Goal: Information Seeking & Learning: Learn about a topic

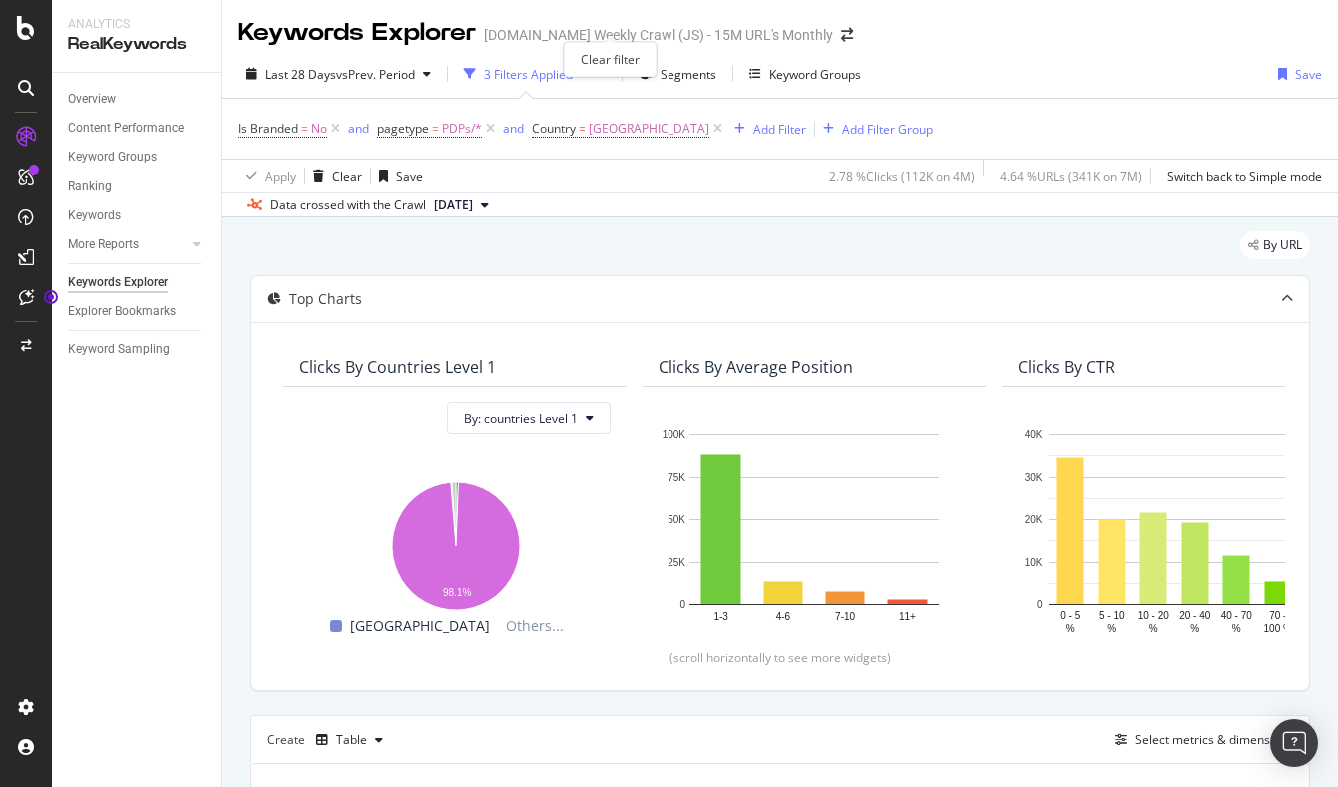
scroll to position [0, 4]
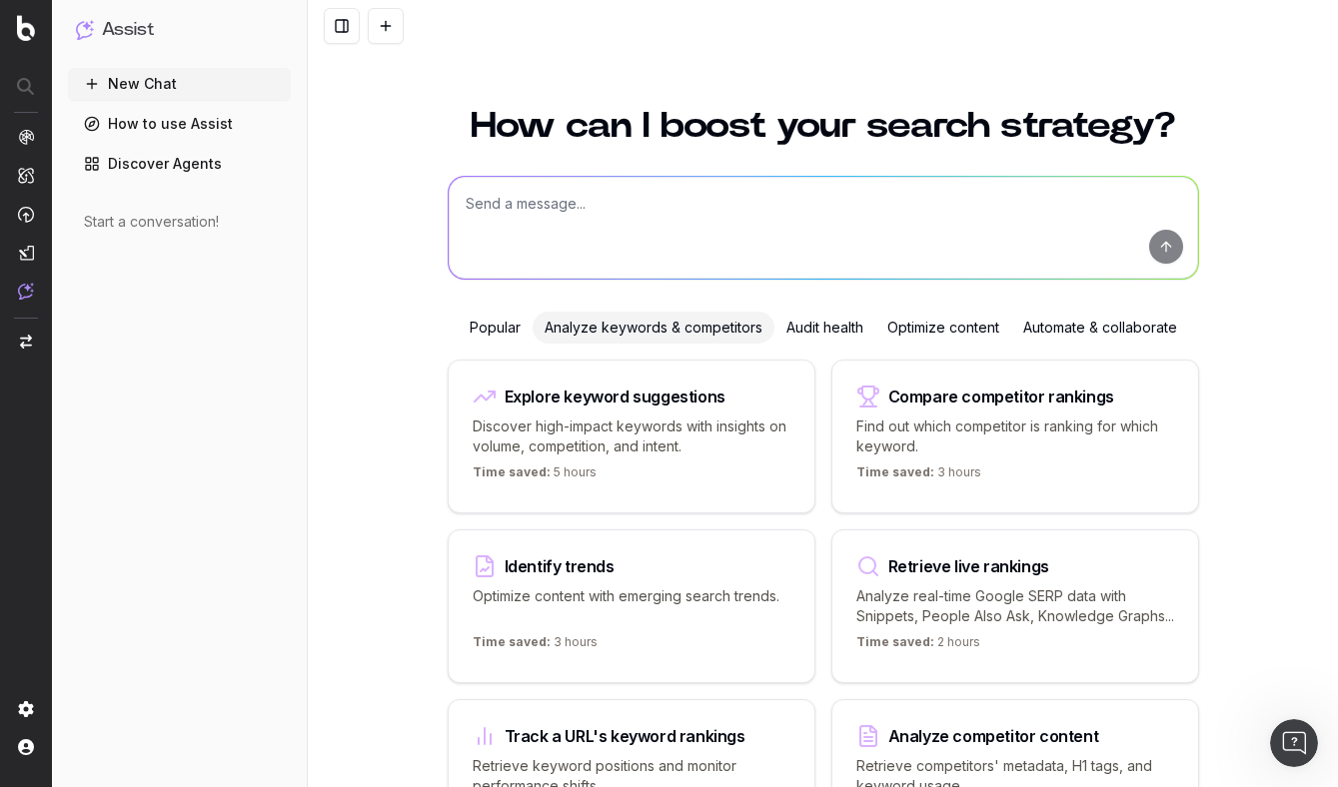
scroll to position [117, 0]
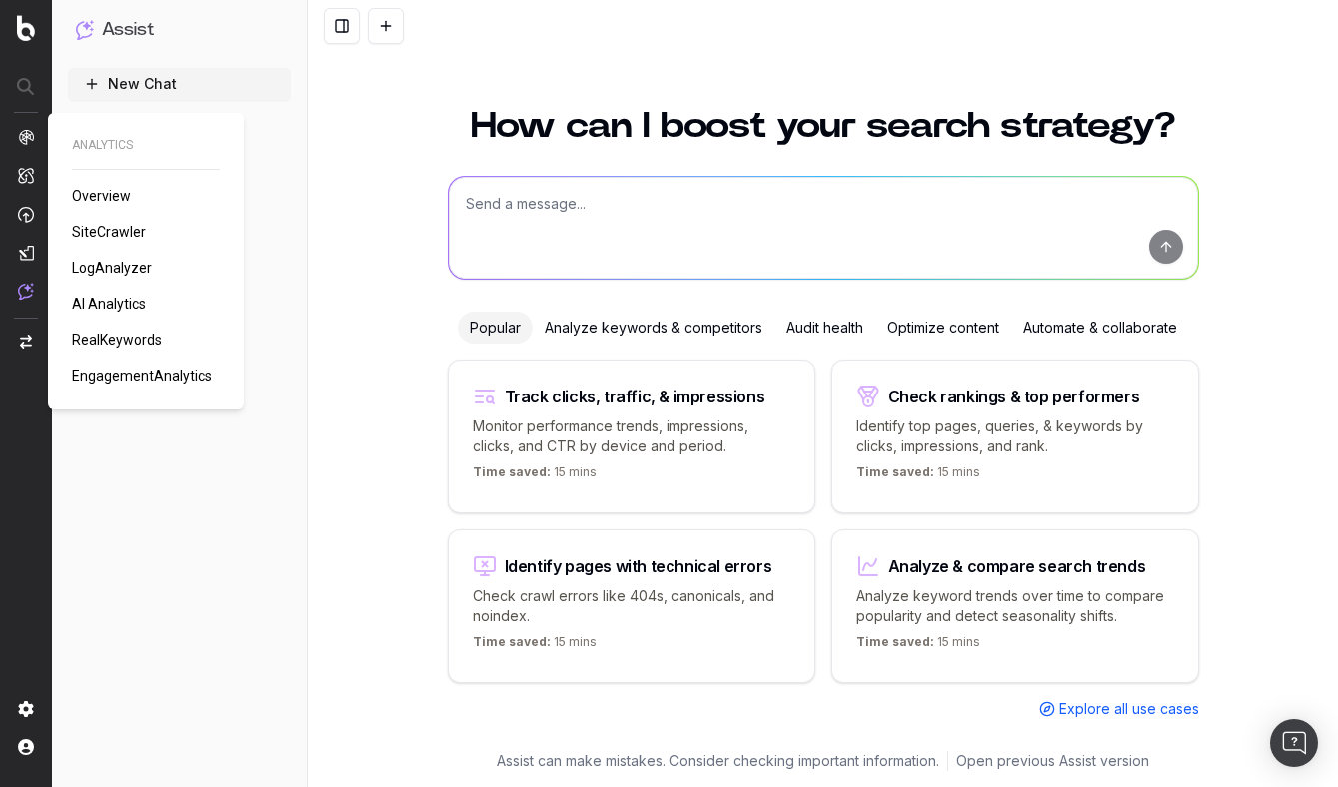
click at [127, 306] on span "AI Analytics" at bounding box center [109, 304] width 74 height 16
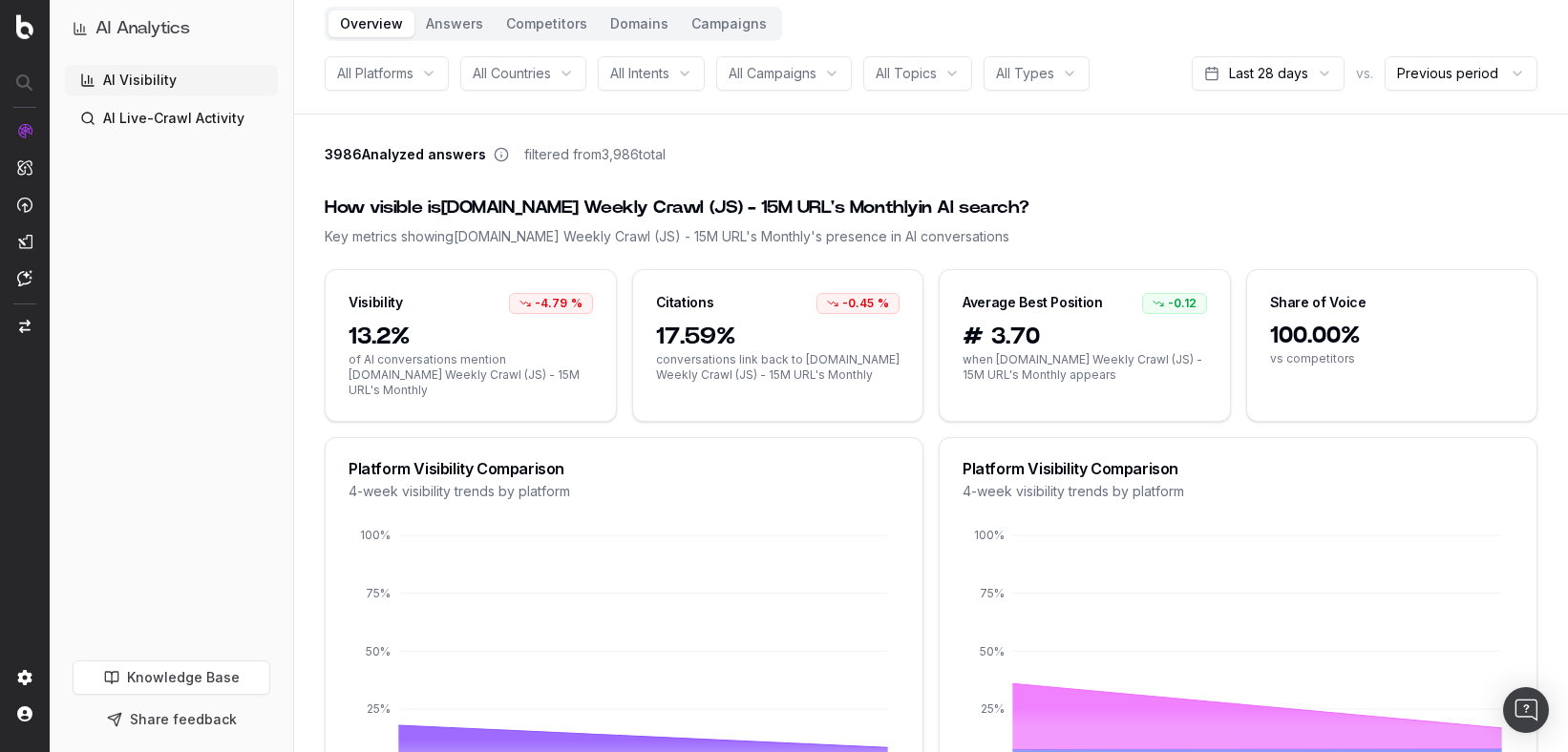
scroll to position [82, 0]
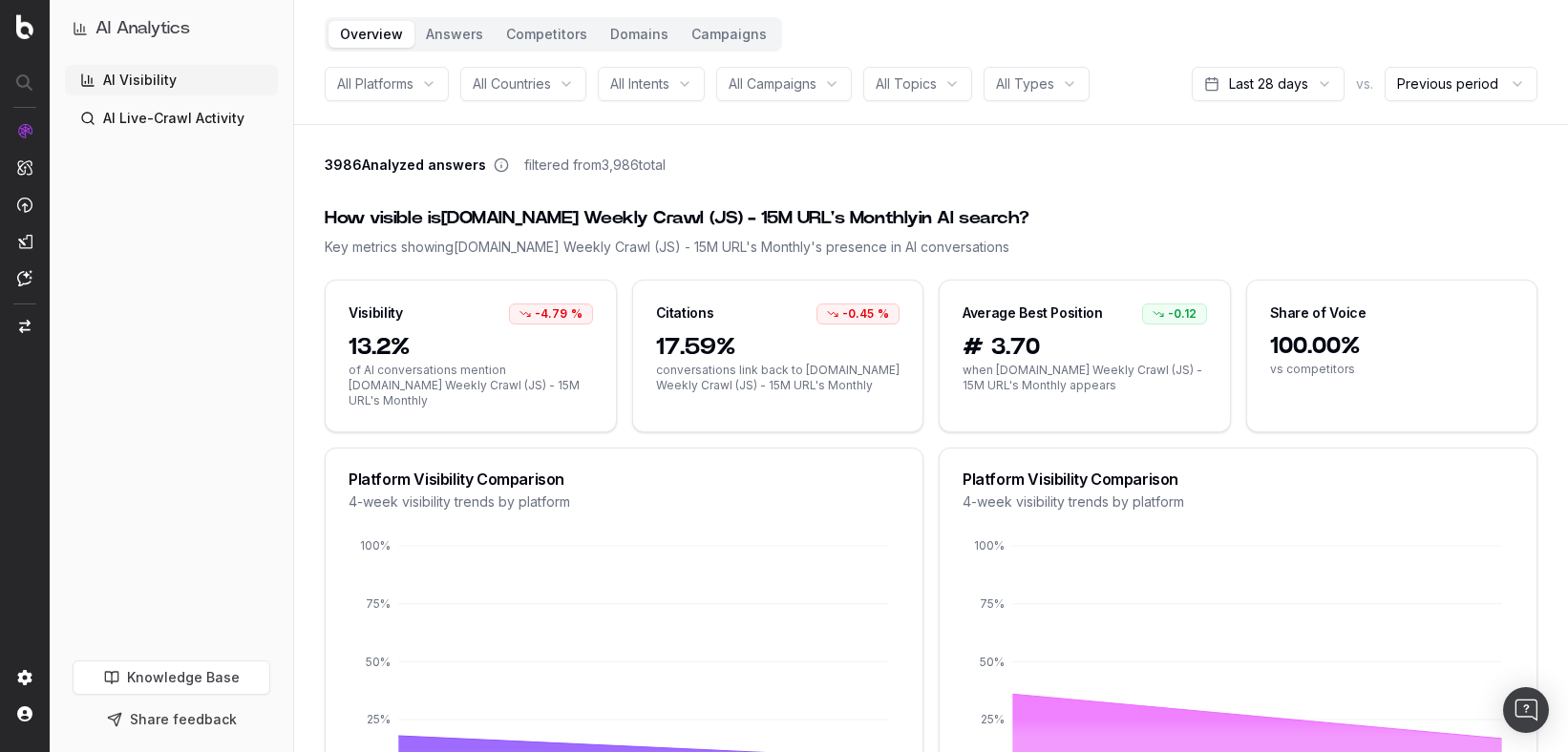
click at [423, 90] on div "All Platforms" at bounding box center [387, 84] width 124 height 34
click at [572, 83] on div "All Countries" at bounding box center [524, 84] width 126 height 34
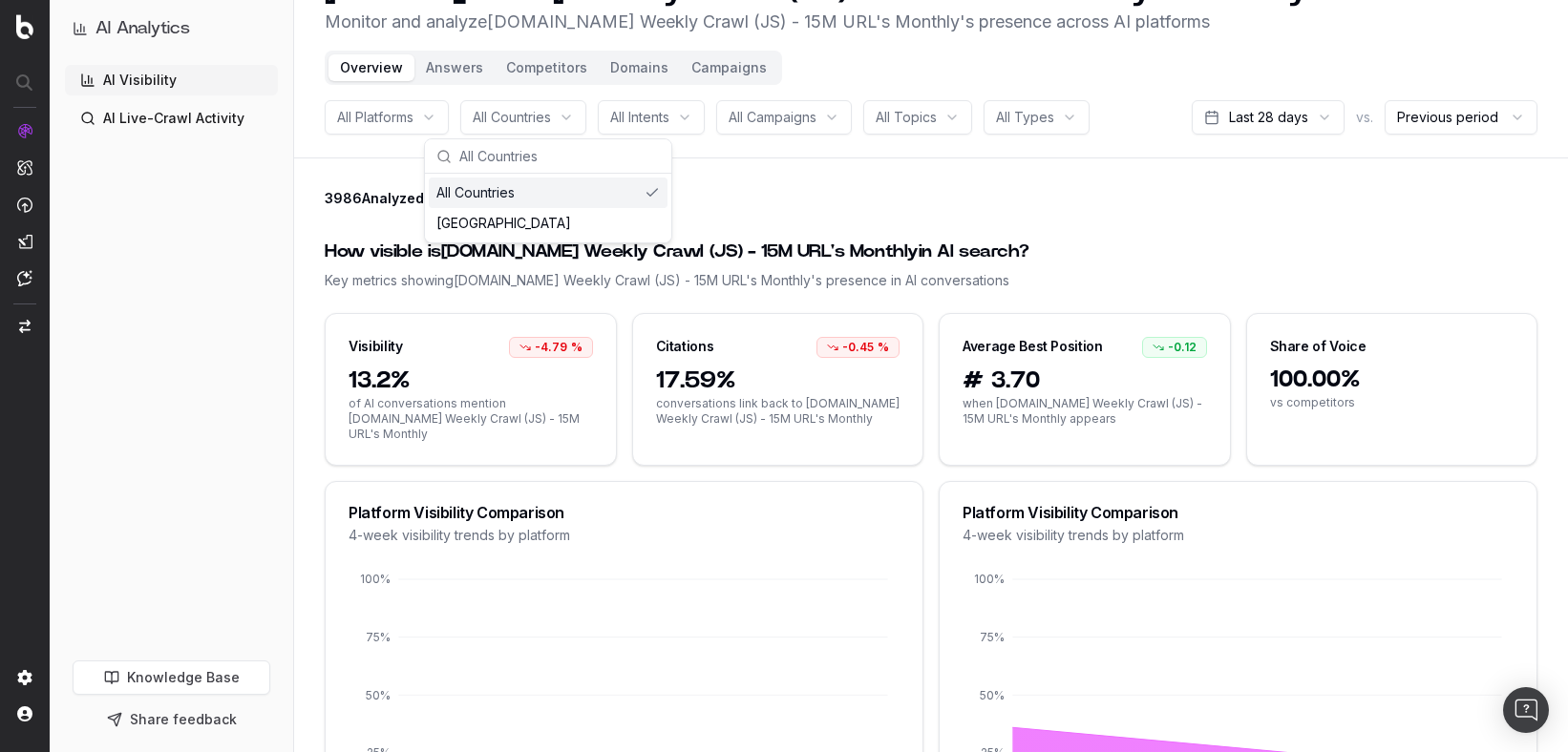
scroll to position [0, 0]
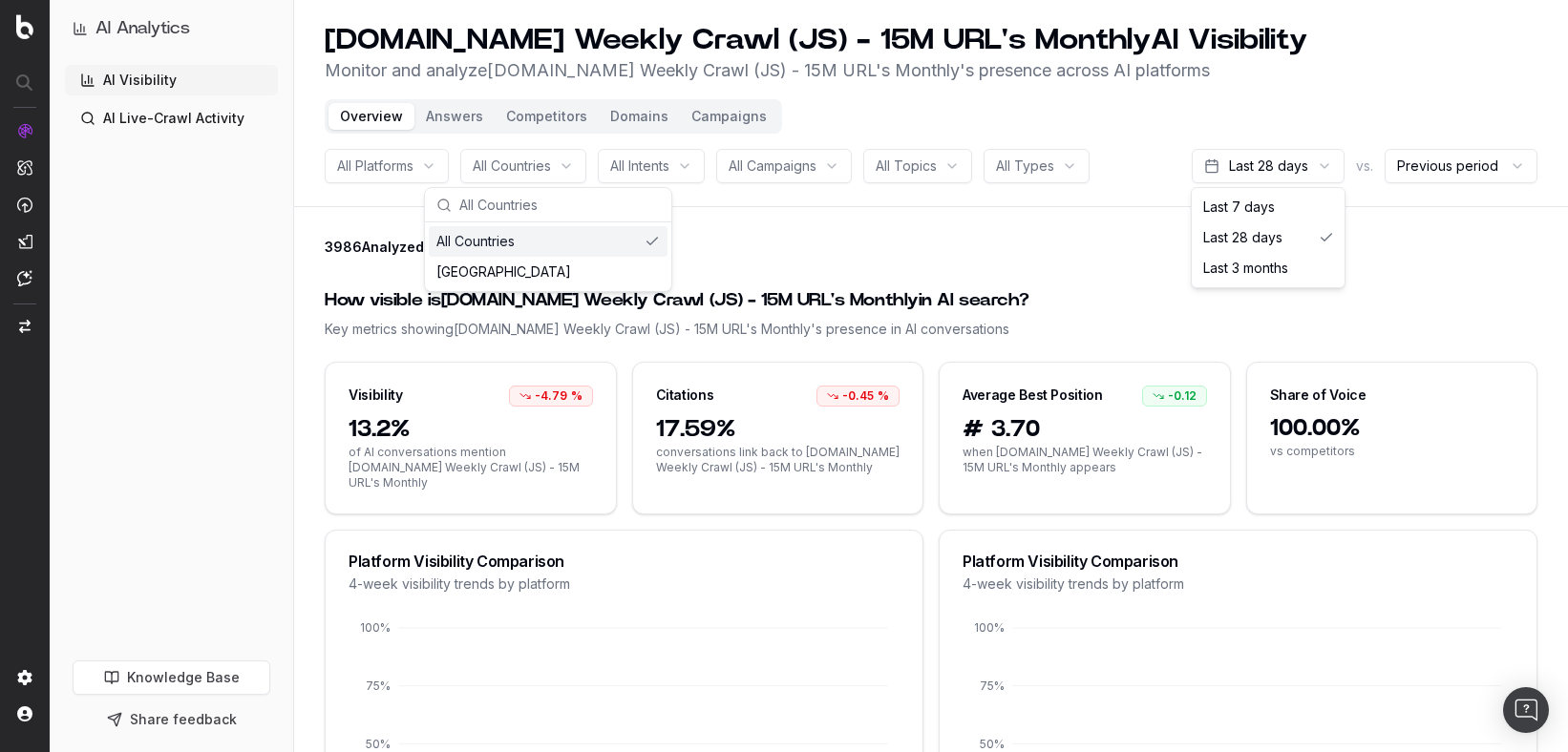
click at [1278, 172] on html "AI Analytics AI Visibility AI Live-Crawl Activity Knowledge Base Share feedback…" at bounding box center [784, 376] width 1568 height 752
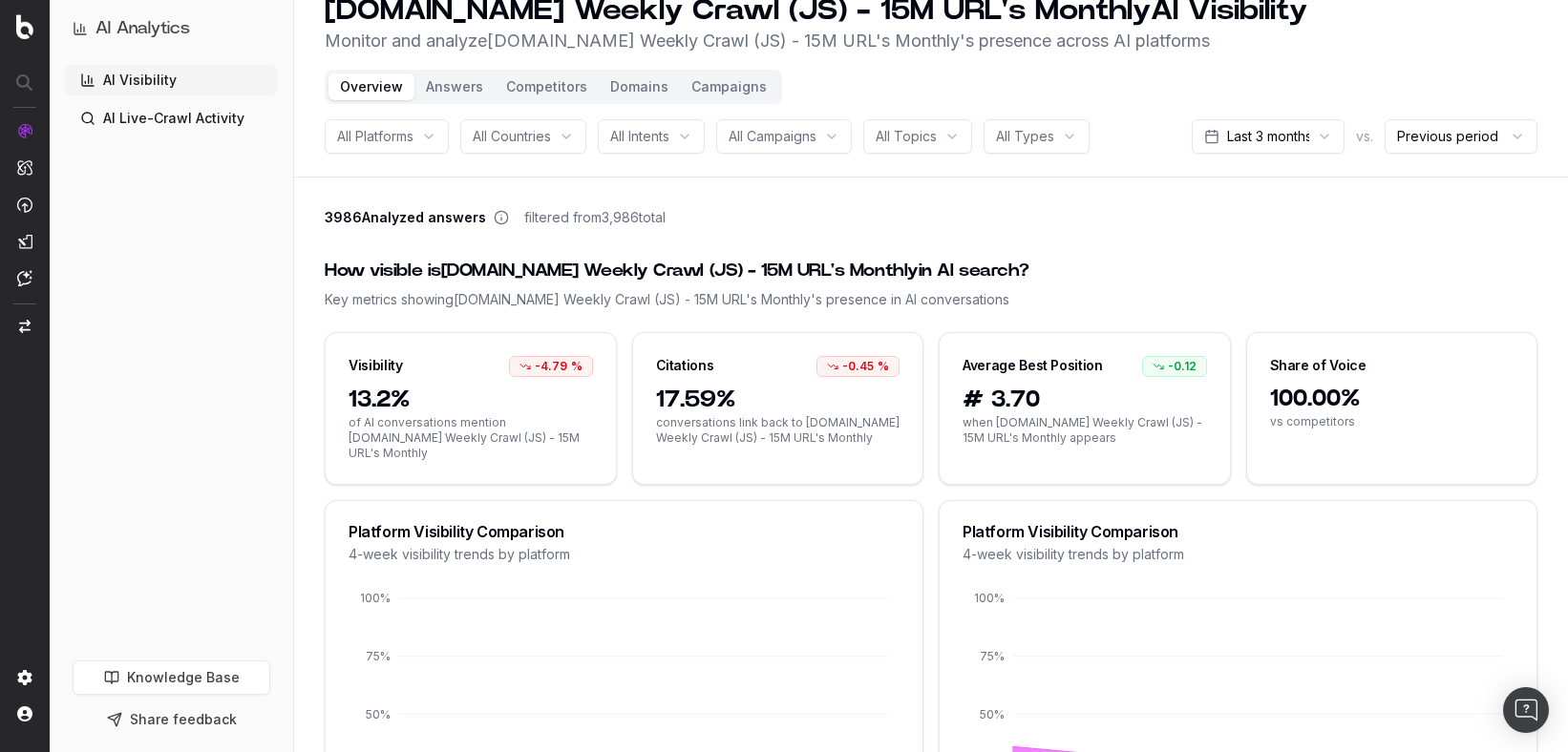
scroll to position [24, 0]
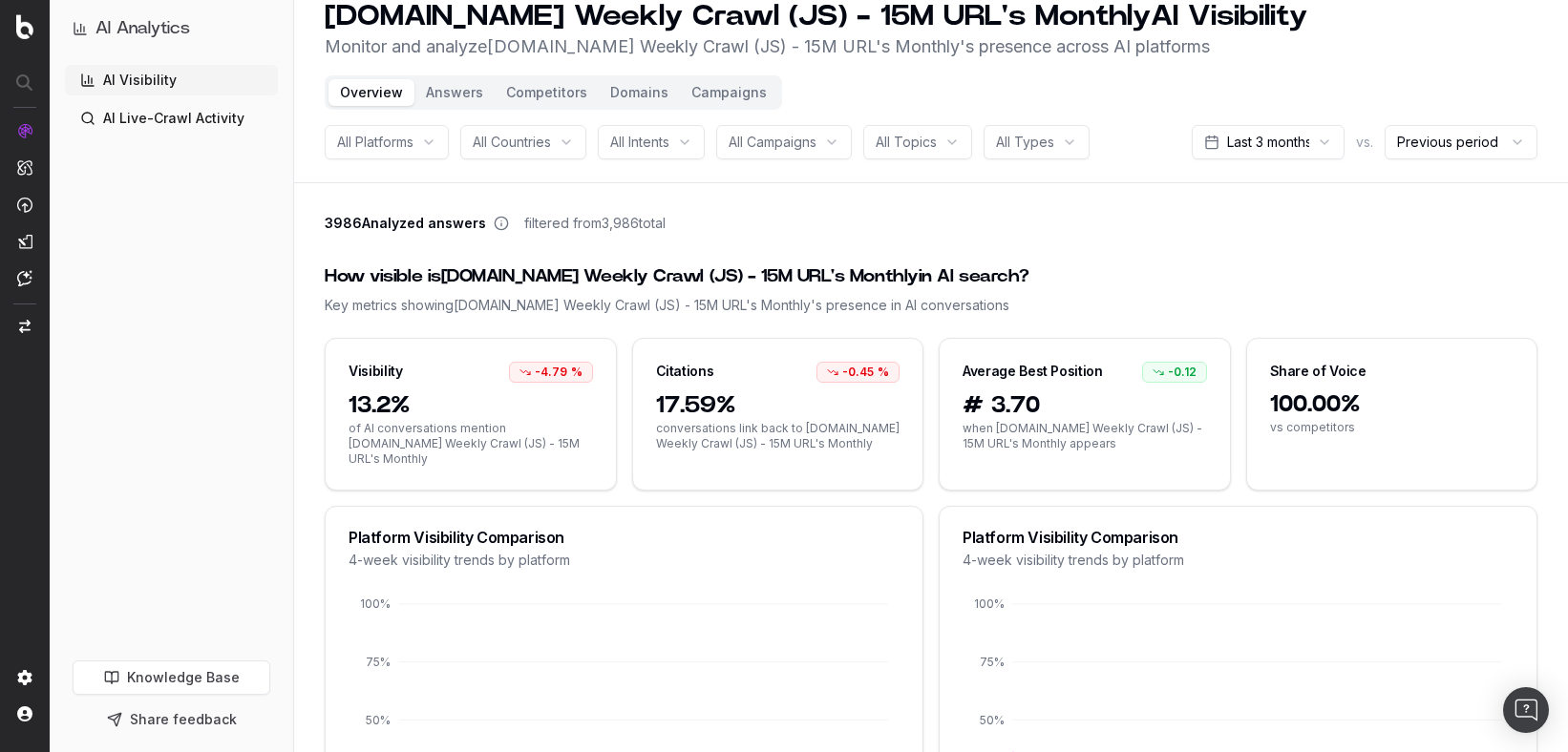
click at [634, 97] on button "Domains" at bounding box center [639, 93] width 81 height 27
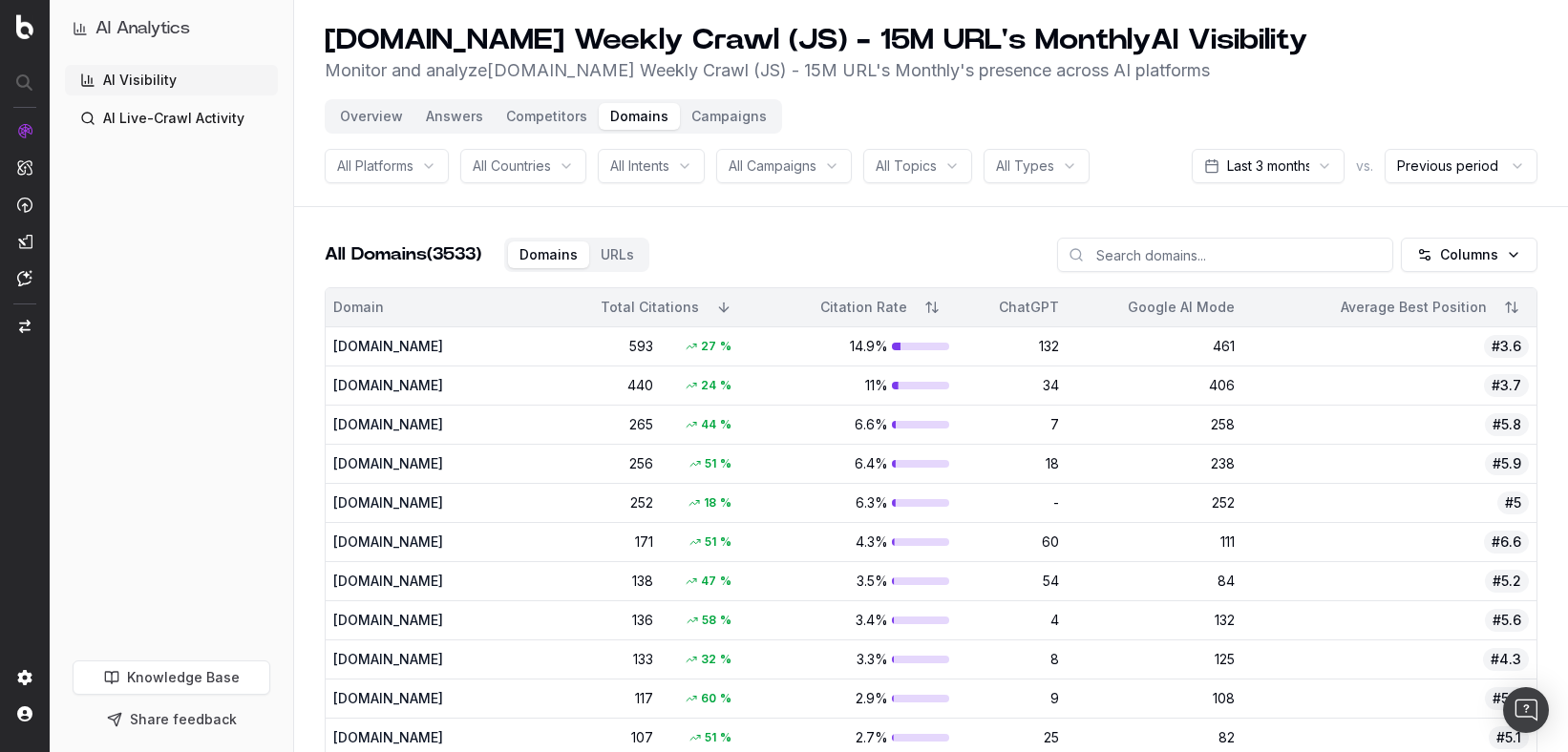
click at [731, 118] on button "Campaigns" at bounding box center [729, 117] width 98 height 27
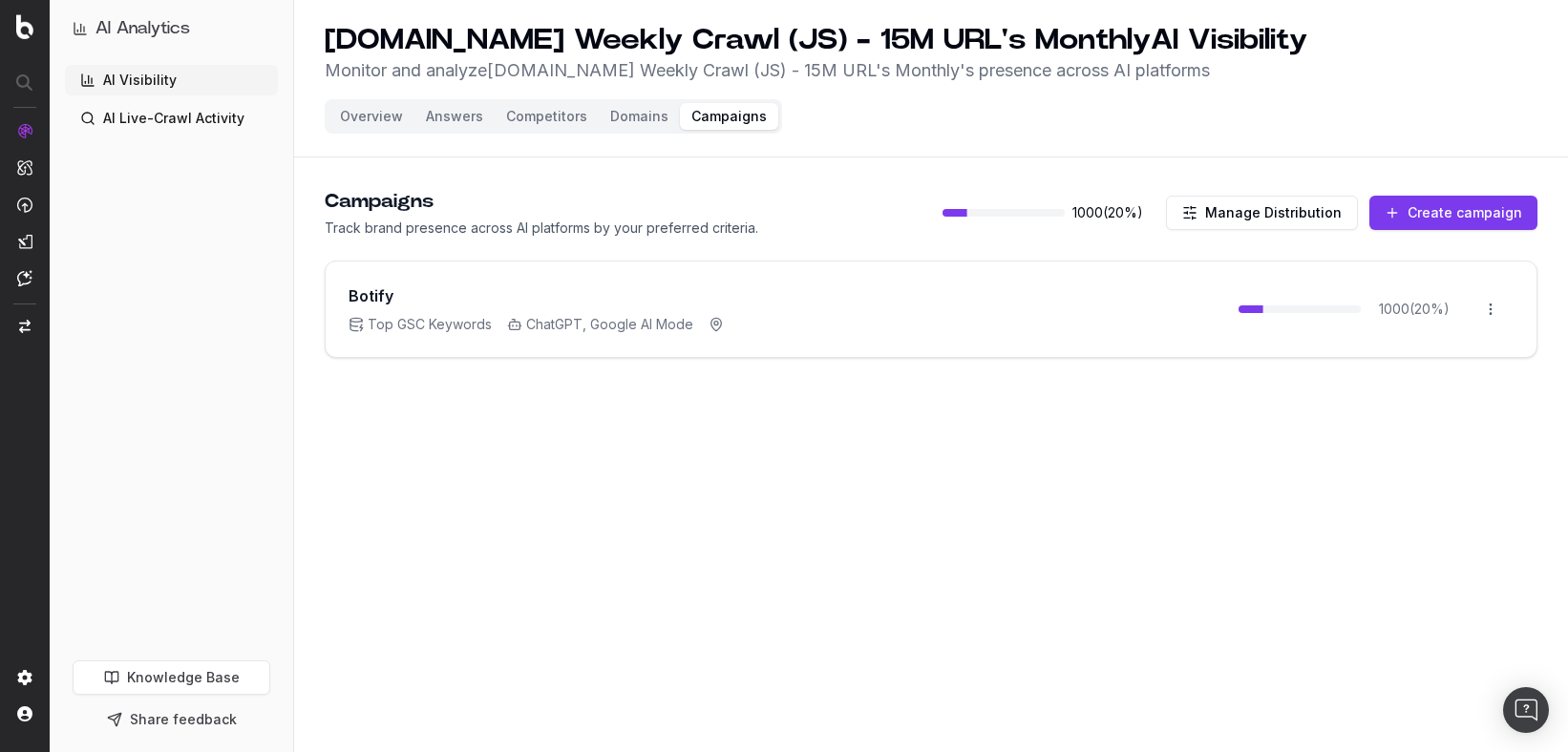
click at [371, 122] on button "Overview" at bounding box center [372, 117] width 86 height 27
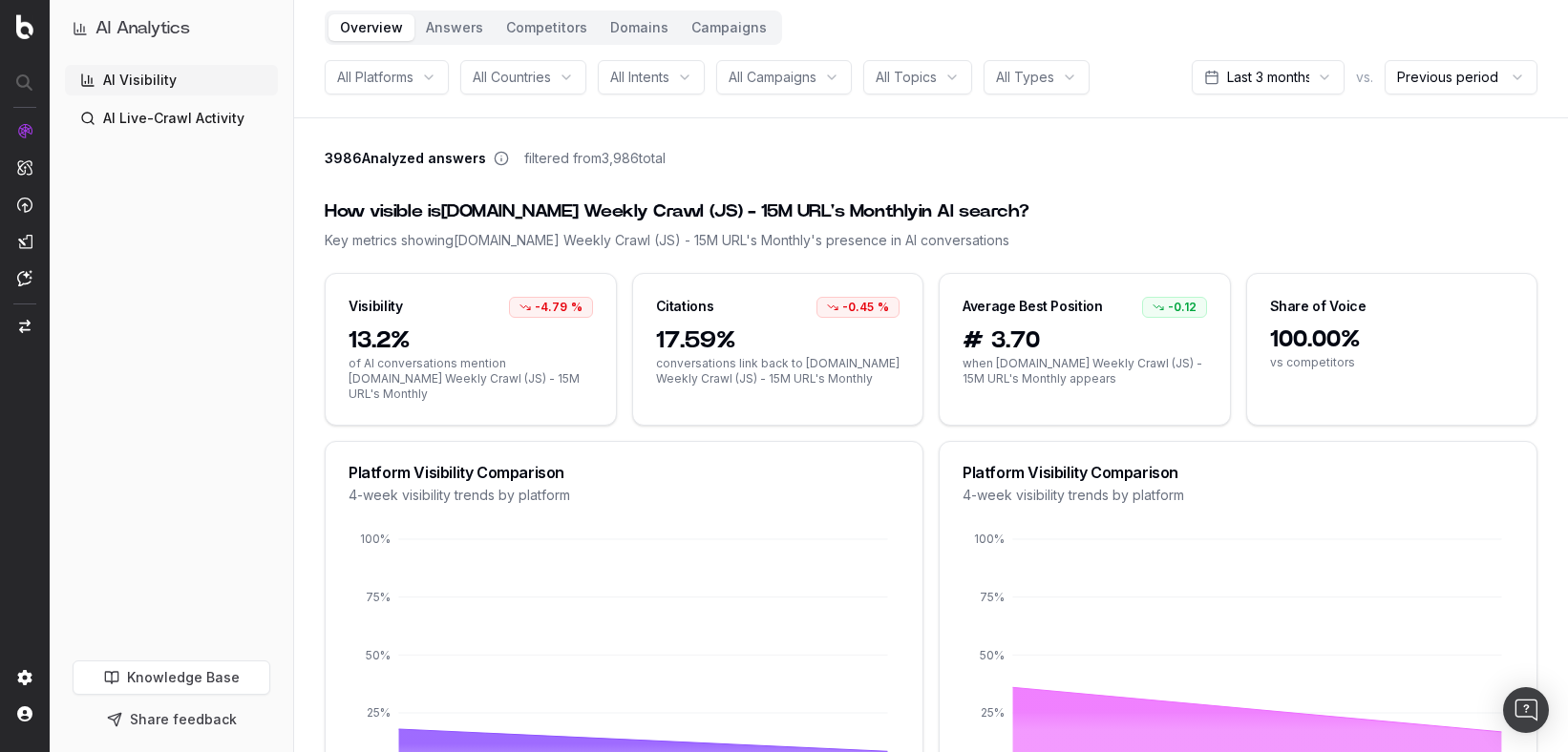
scroll to position [85, 0]
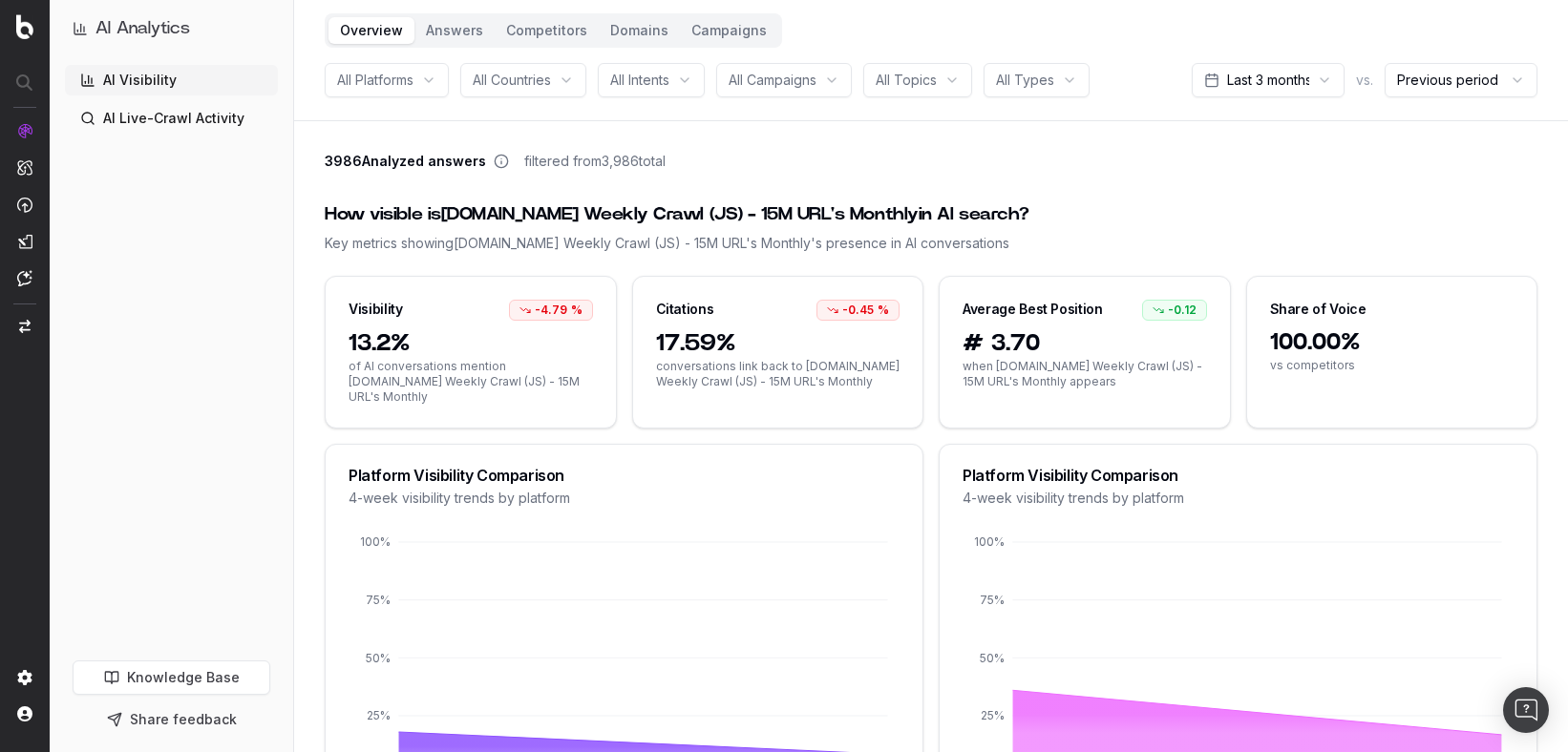
click at [504, 91] on div "All Countries" at bounding box center [524, 80] width 126 height 34
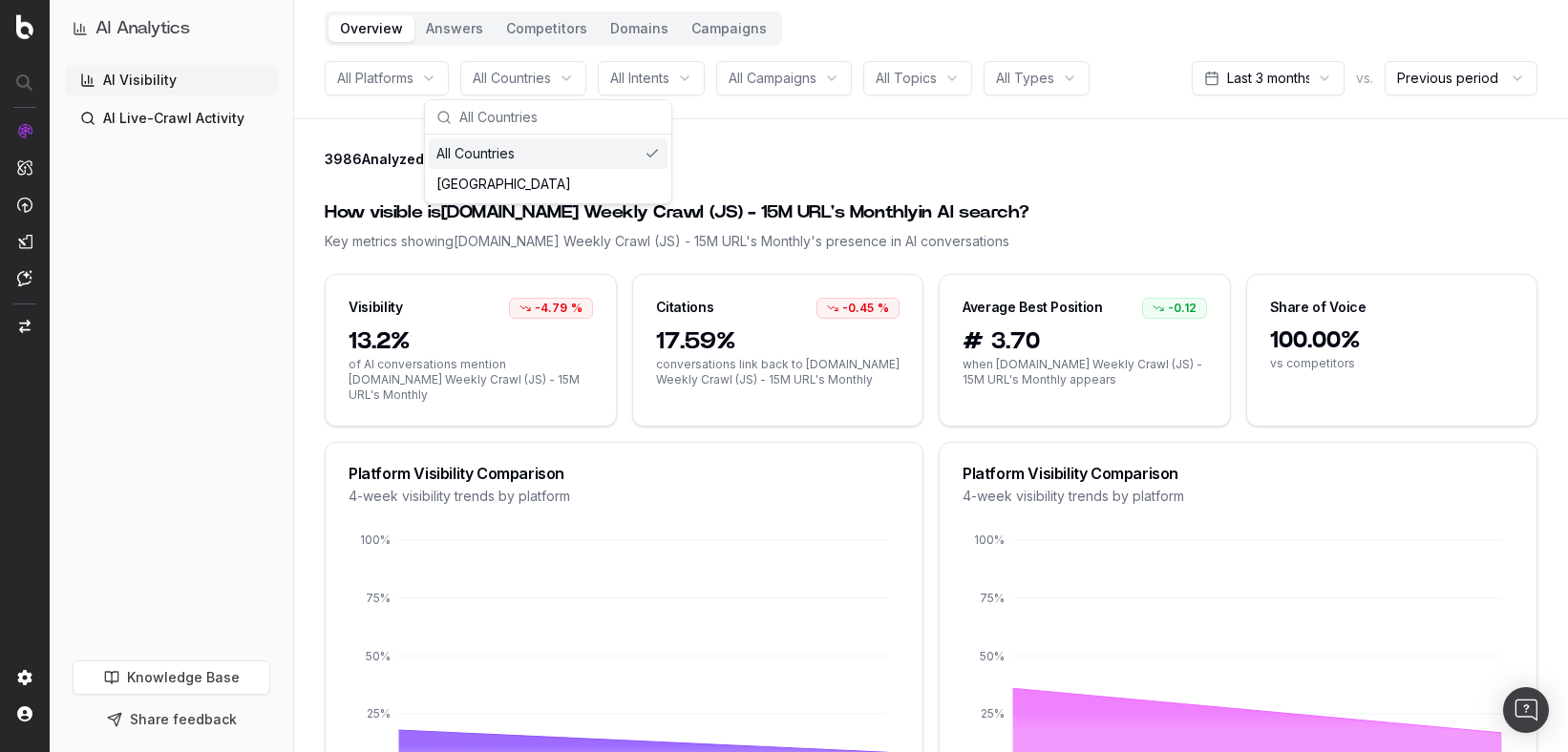
click at [422, 84] on div "All Platforms" at bounding box center [387, 78] width 124 height 34
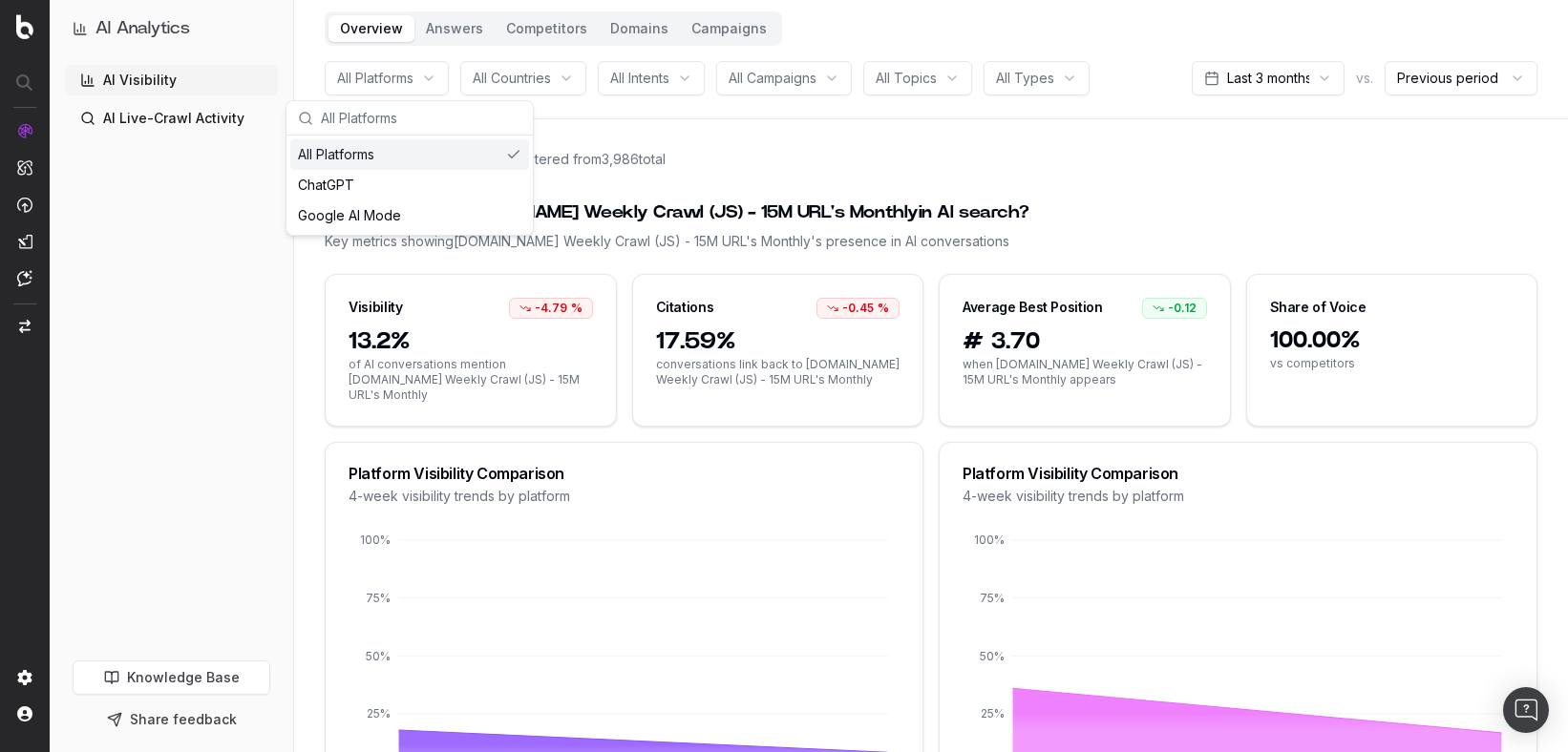
scroll to position [86, 0]
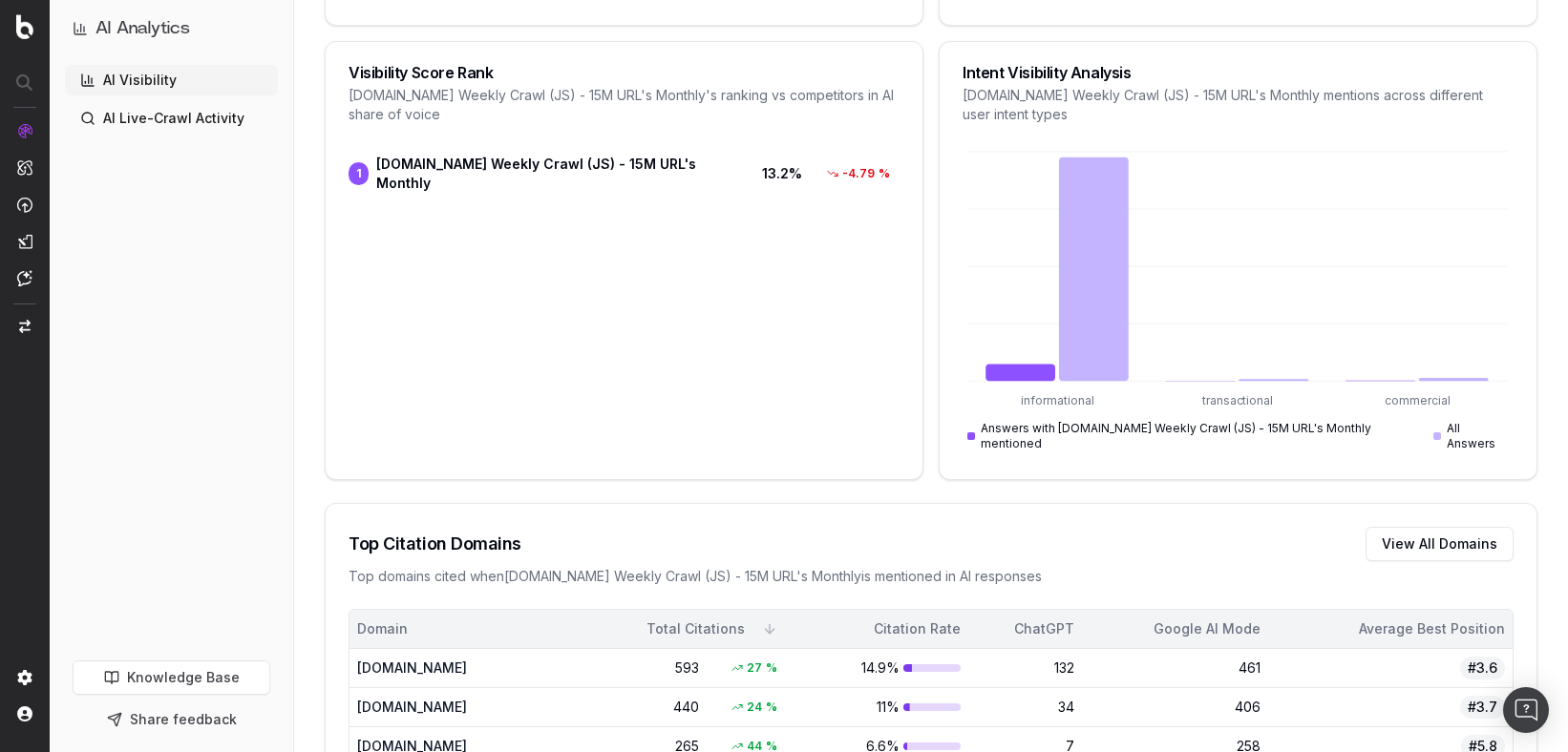
scroll to position [1060, 0]
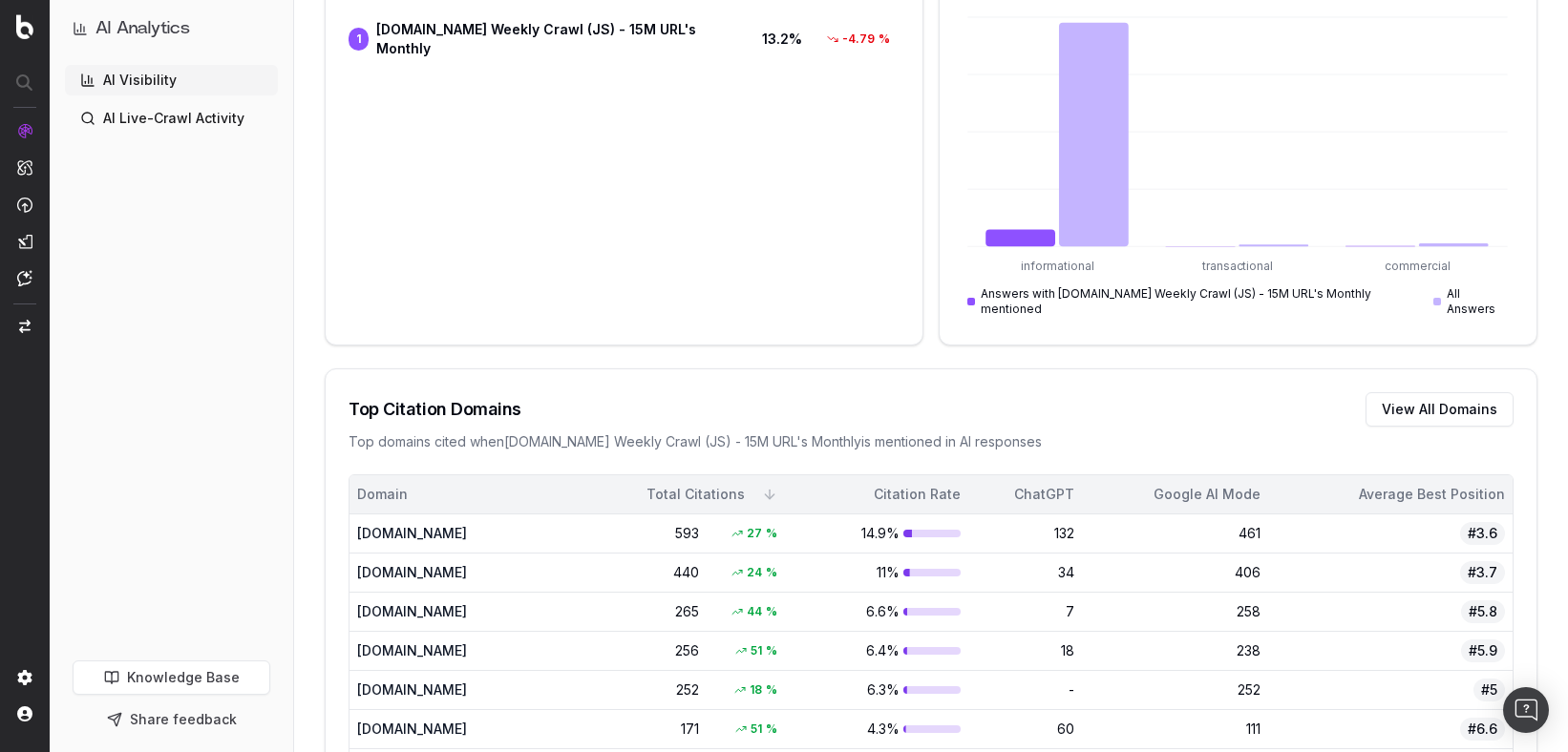
click at [32, 244] on nav at bounding box center [25, 376] width 50 height 752
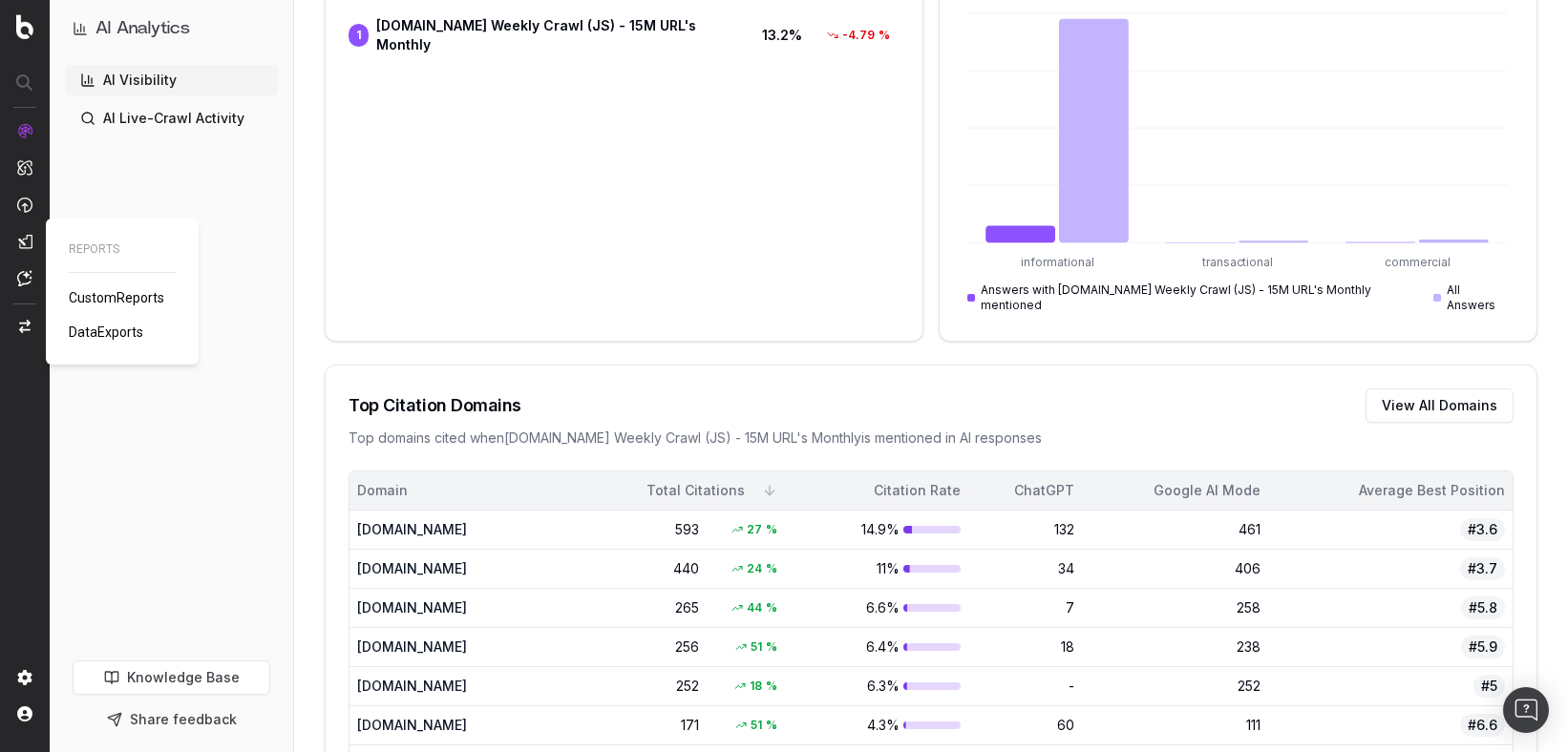
scroll to position [1066, 0]
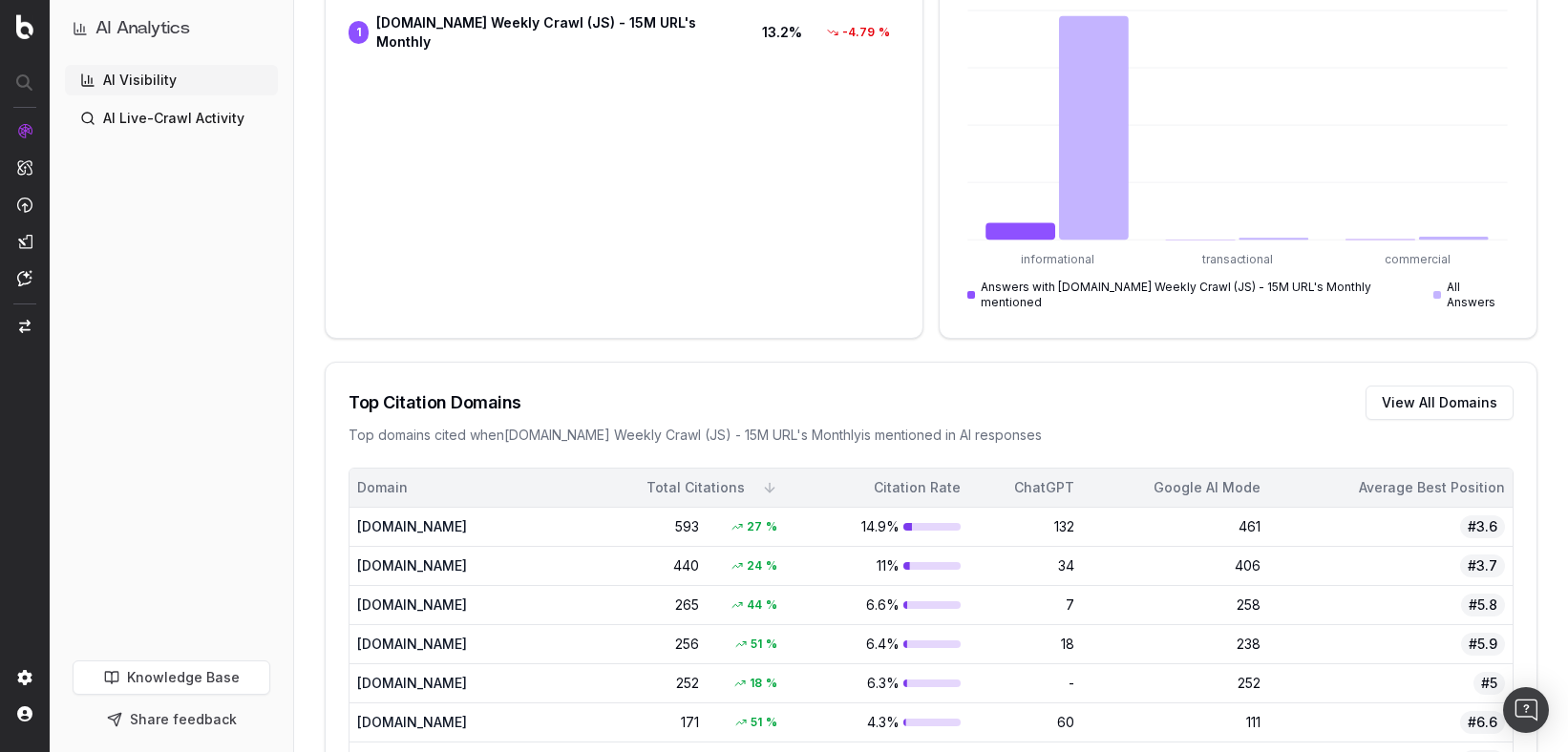
drag, startPoint x: 124, startPoint y: 299, endPoint x: 457, endPoint y: 87, distance: 394.8
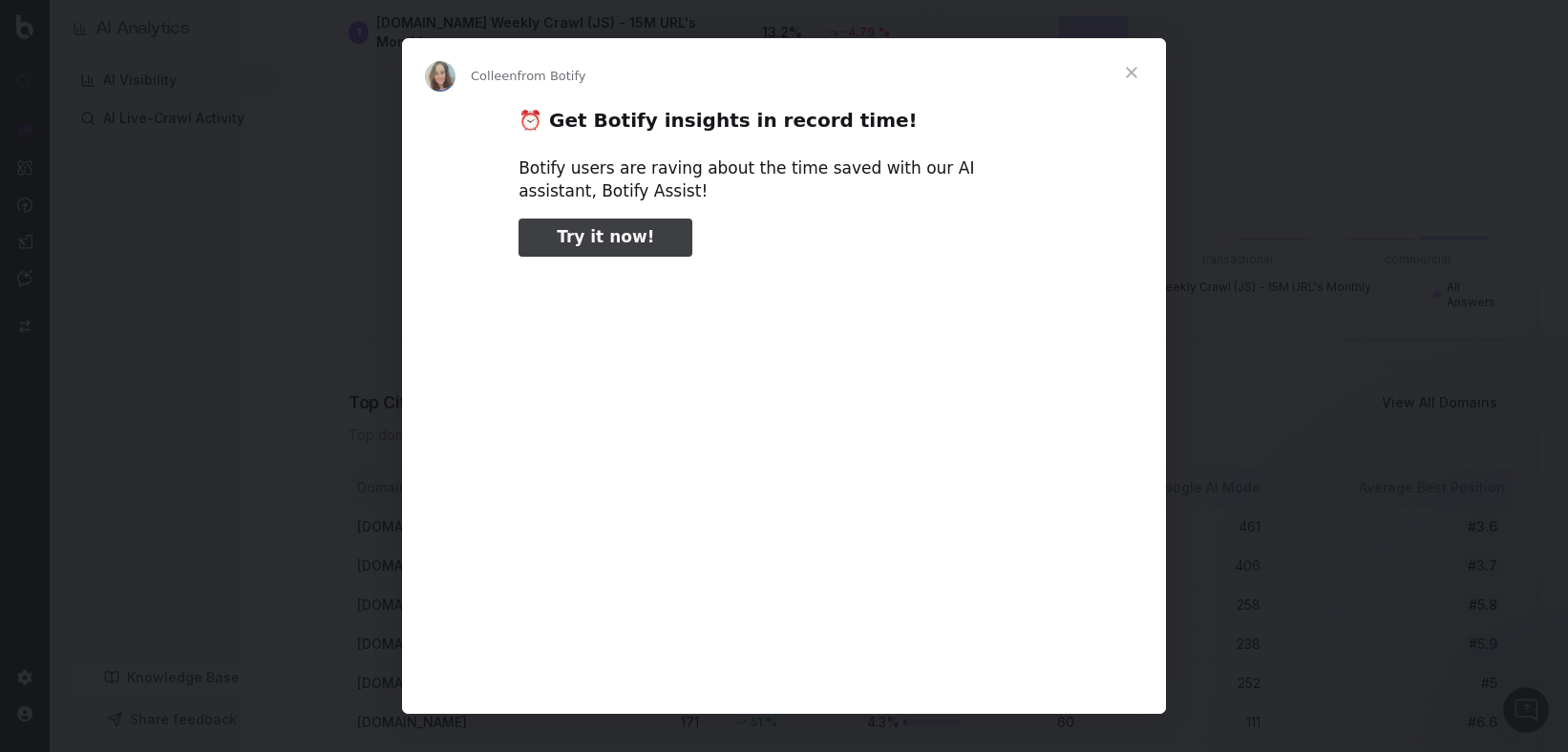
scroll to position [0, 0]
click at [1131, 67] on span "Close" at bounding box center [1131, 73] width 69 height 69
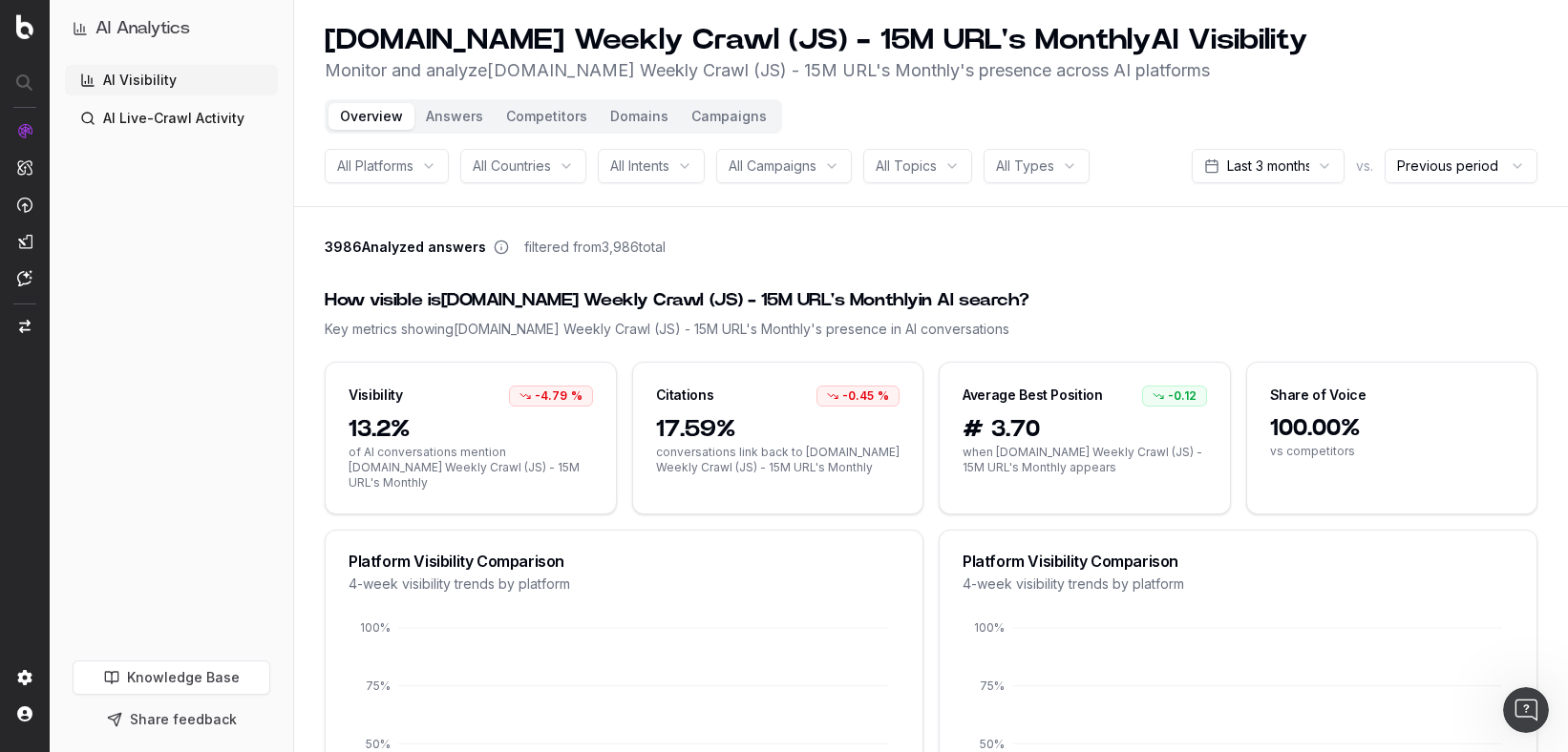
click at [462, 119] on button "Answers" at bounding box center [455, 117] width 80 height 27
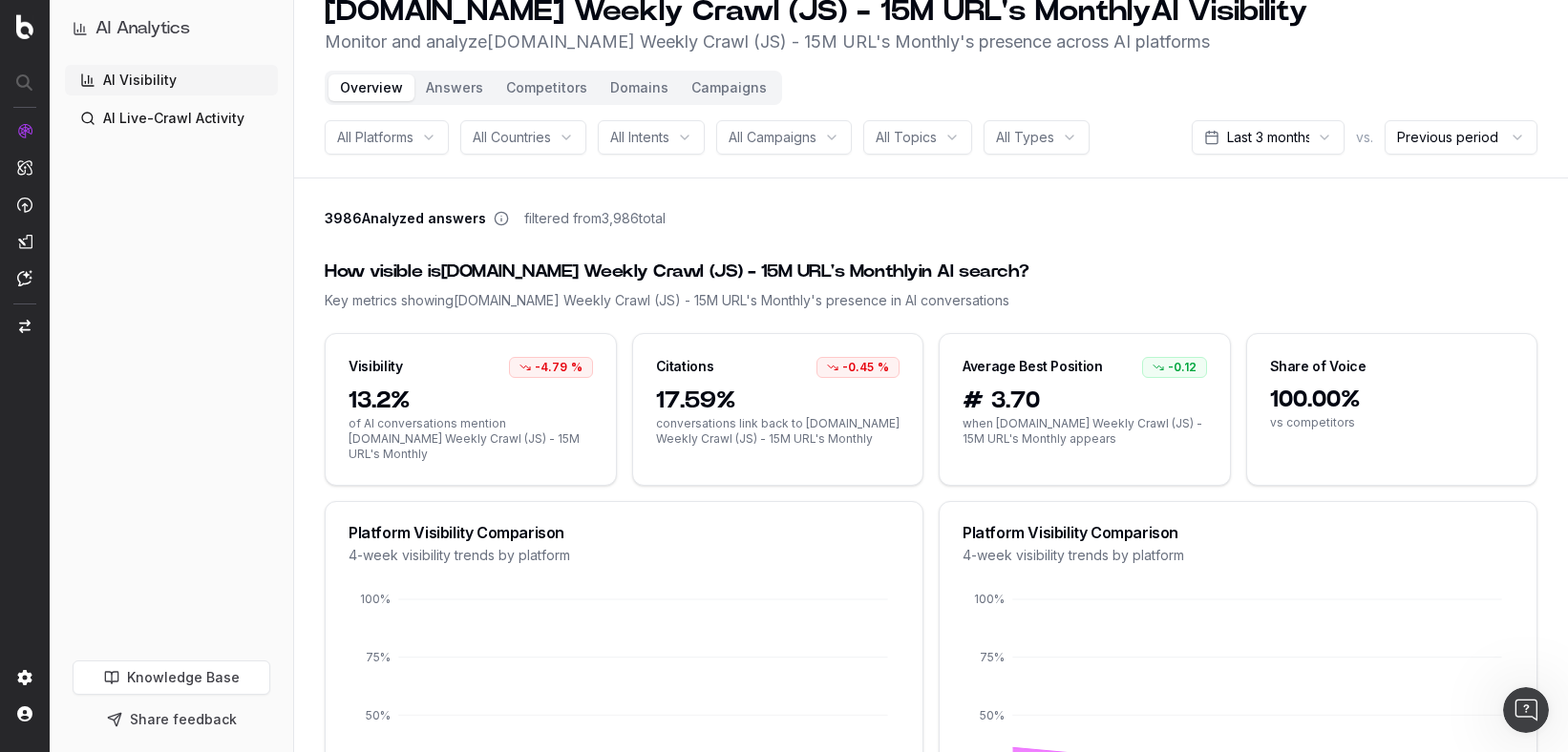
scroll to position [28, 0]
click at [460, 87] on button "Answers" at bounding box center [455, 89] width 80 height 27
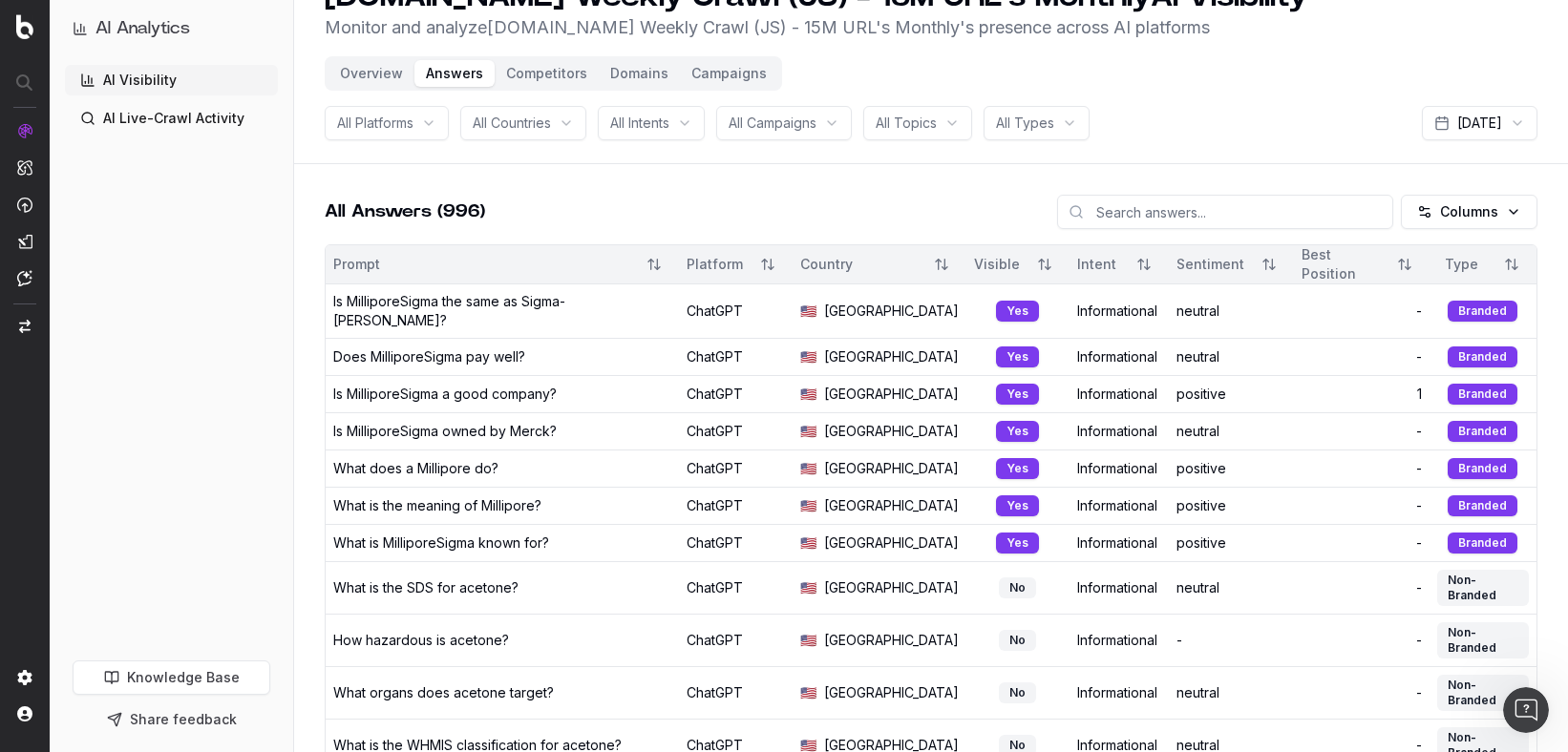
scroll to position [44, 0]
click at [1223, 211] on input at bounding box center [1225, 211] width 336 height 34
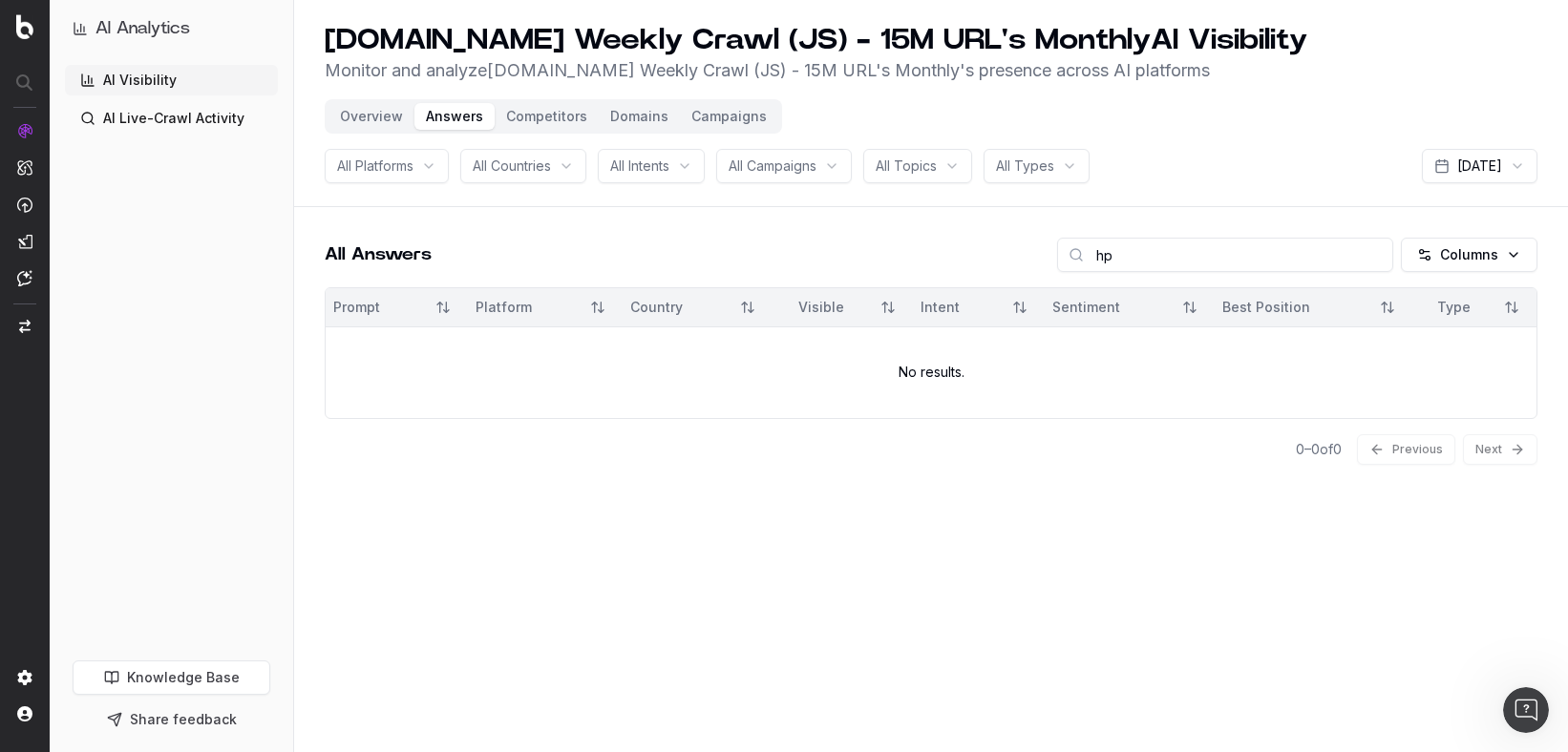
type input "h"
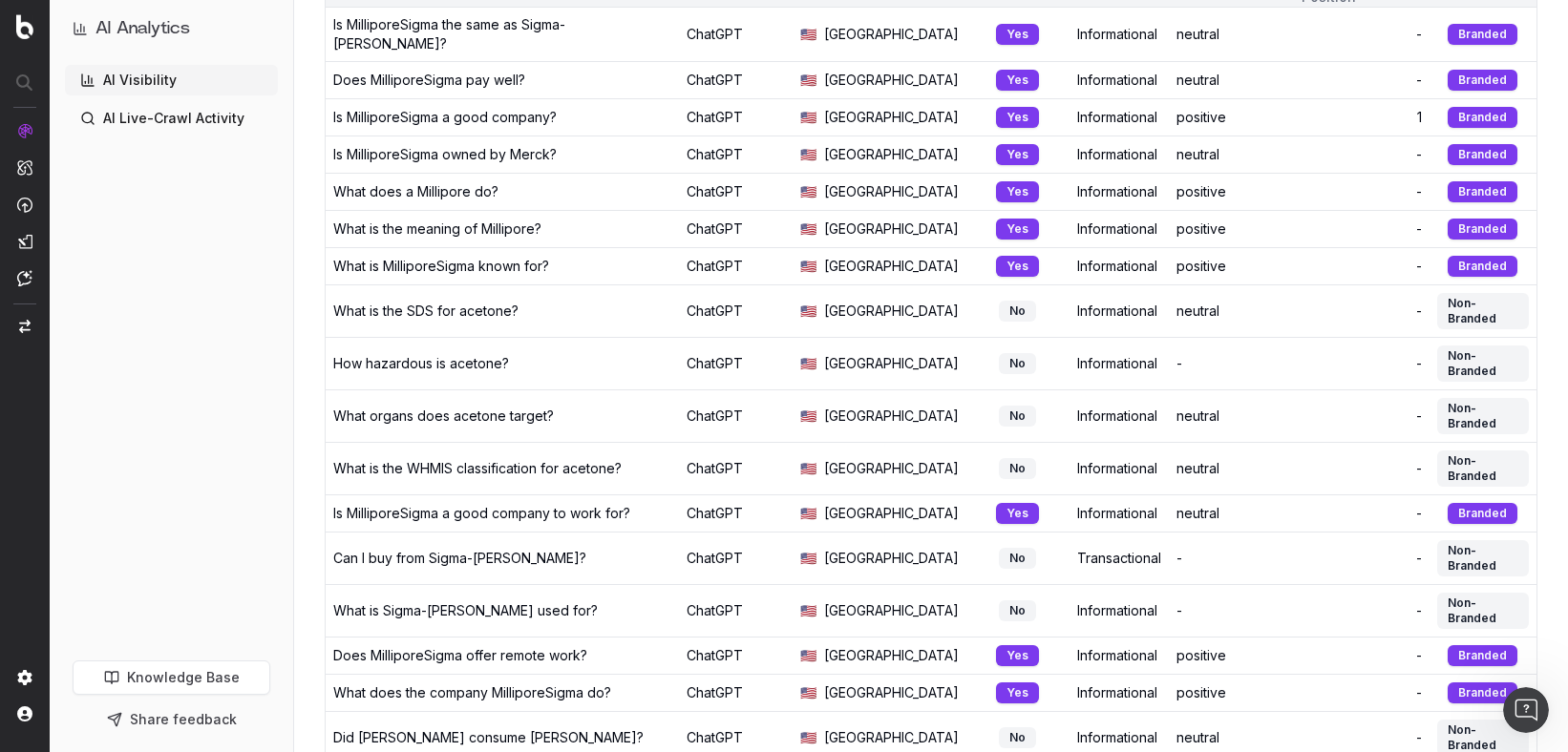
scroll to position [1529, 0]
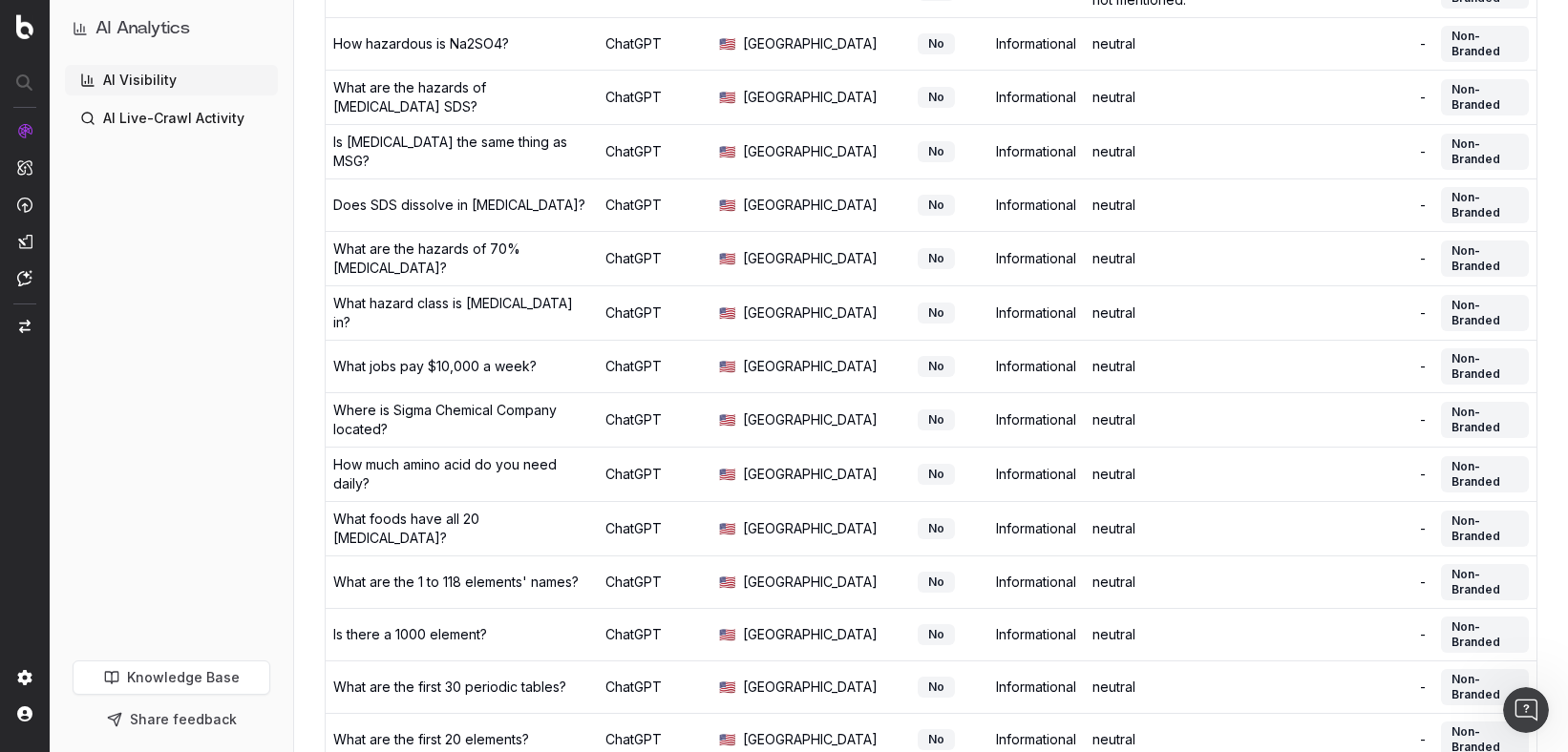
scroll to position [1542, 0]
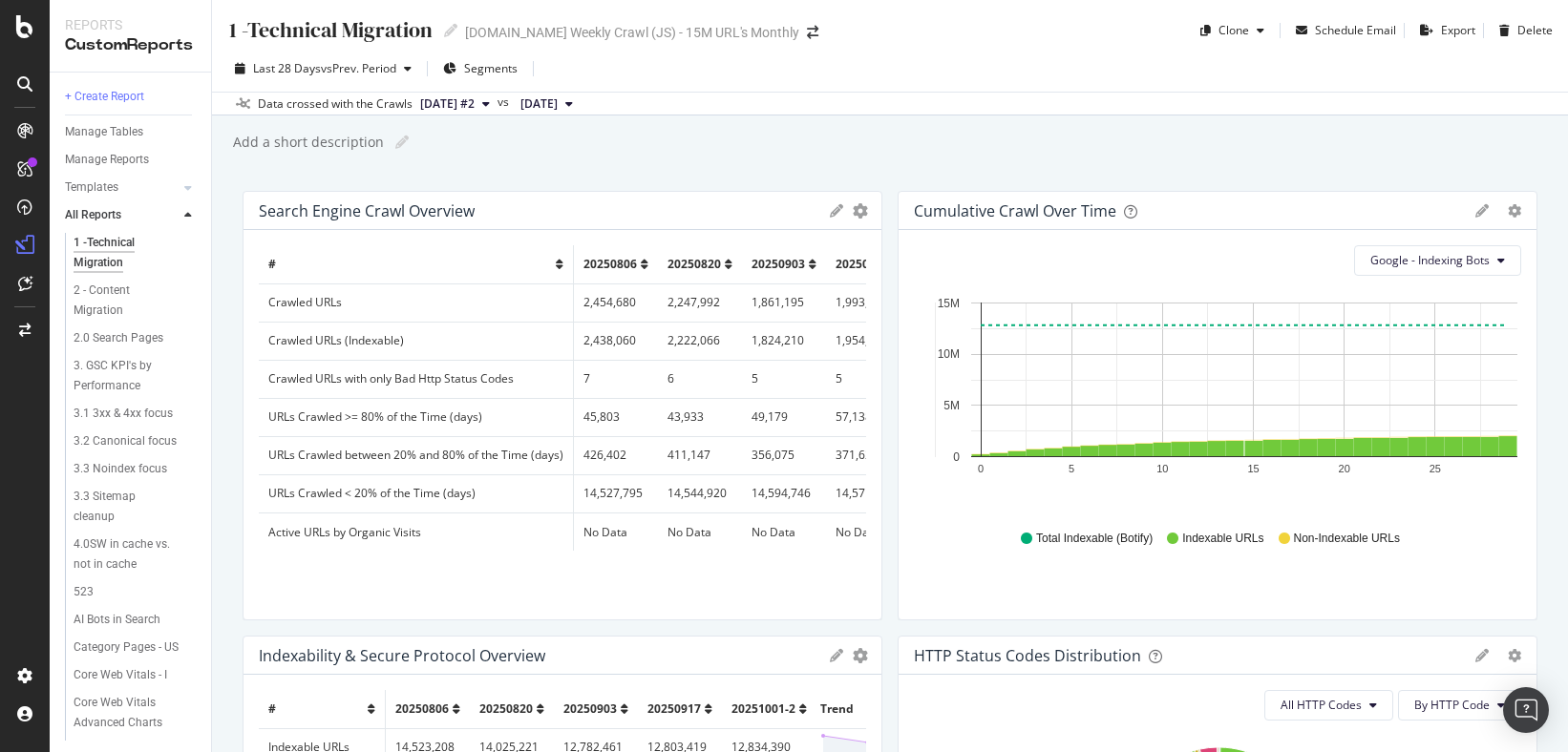
click at [187, 215] on icon at bounding box center [188, 216] width 8 height 11
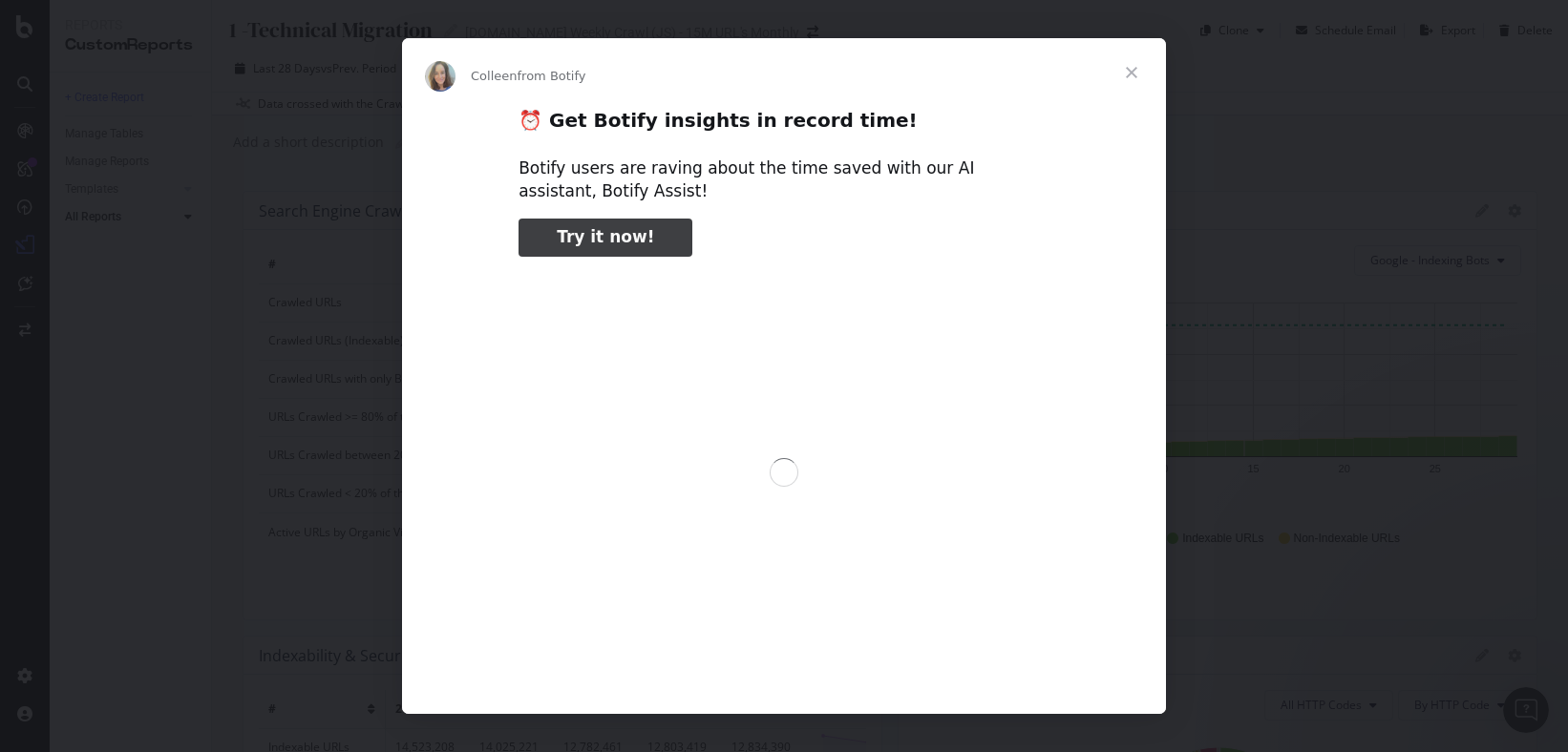
click at [1137, 74] on span "Close" at bounding box center [1131, 73] width 69 height 69
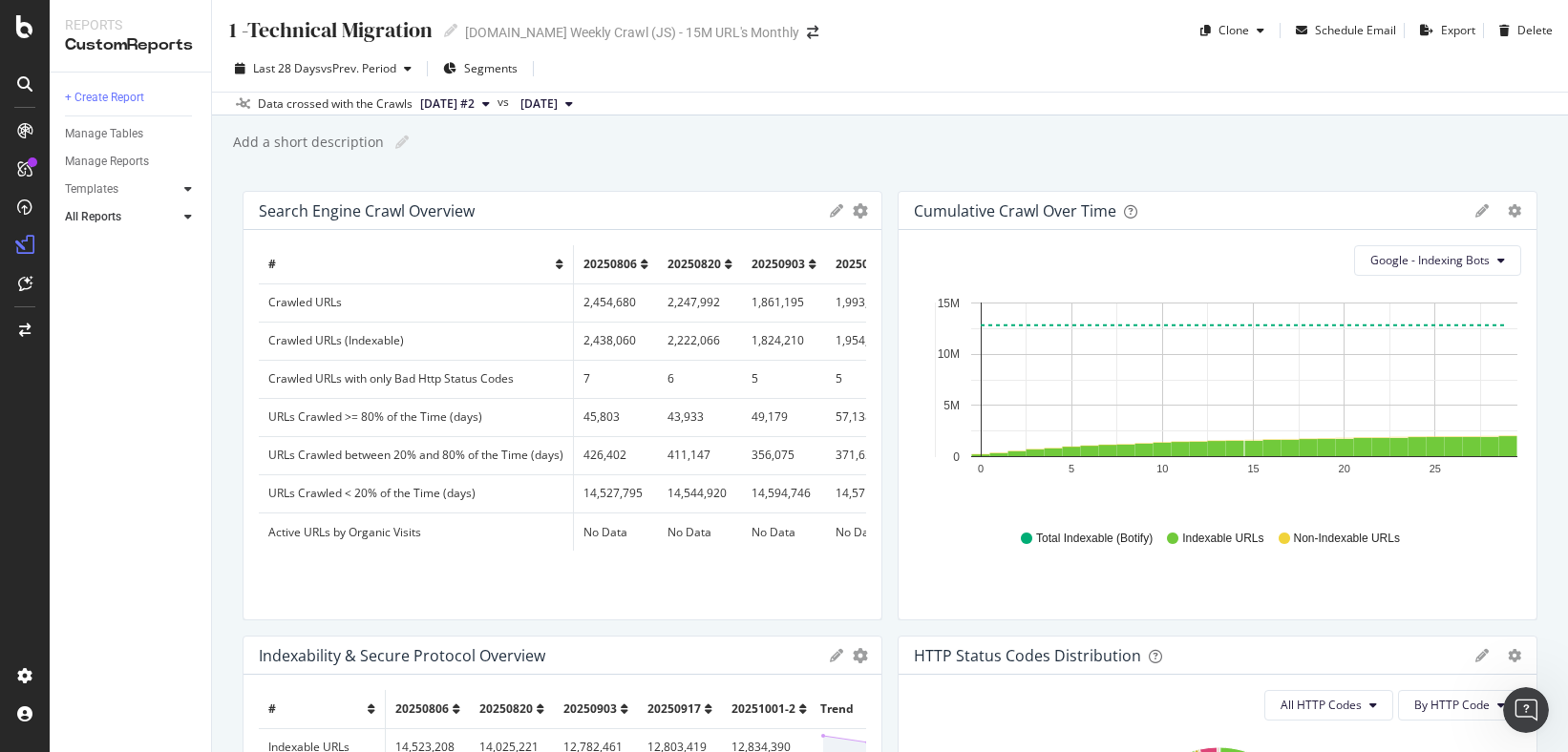
click at [186, 186] on icon at bounding box center [188, 189] width 8 height 11
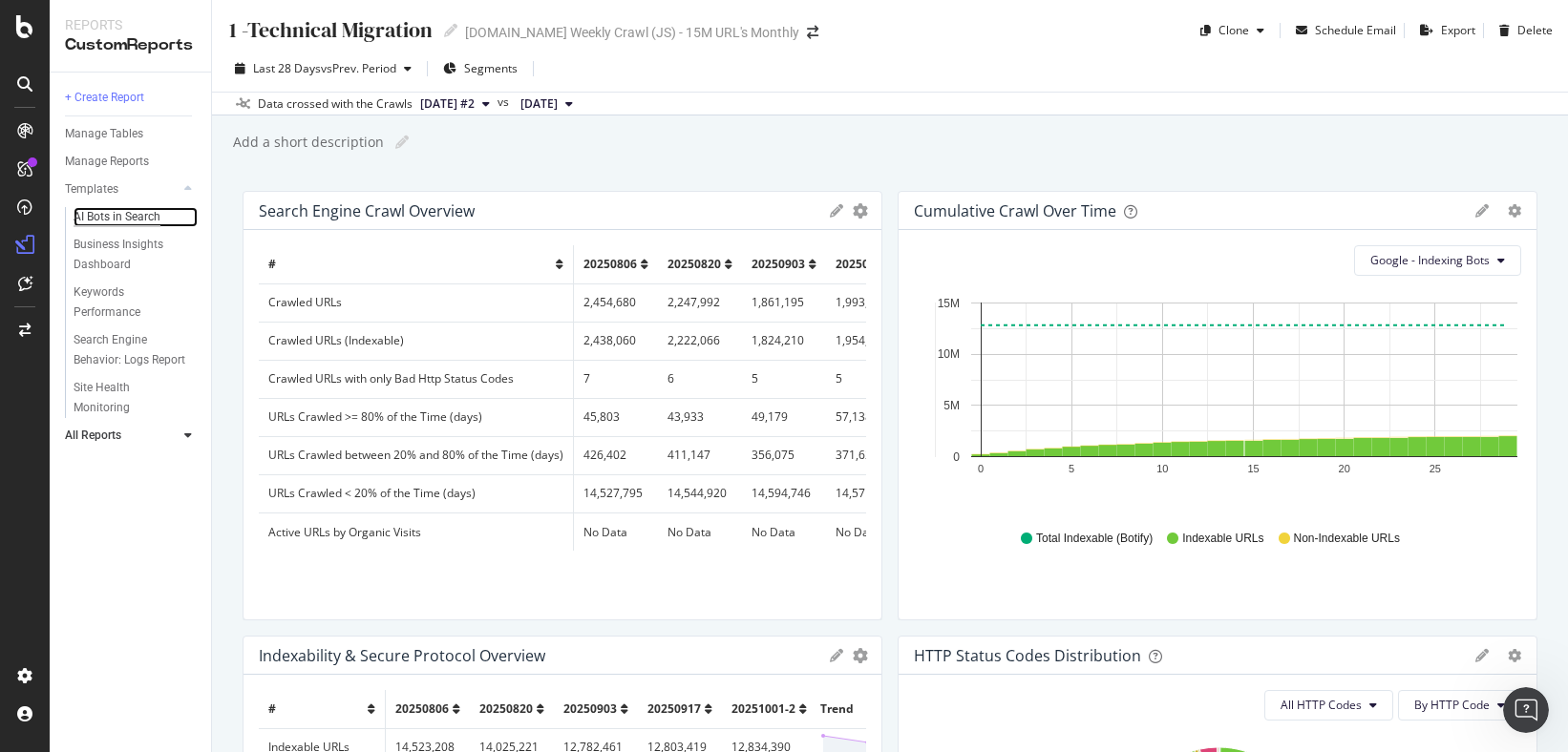
click at [160, 220] on div "AI Bots in Search" at bounding box center [117, 217] width 87 height 20
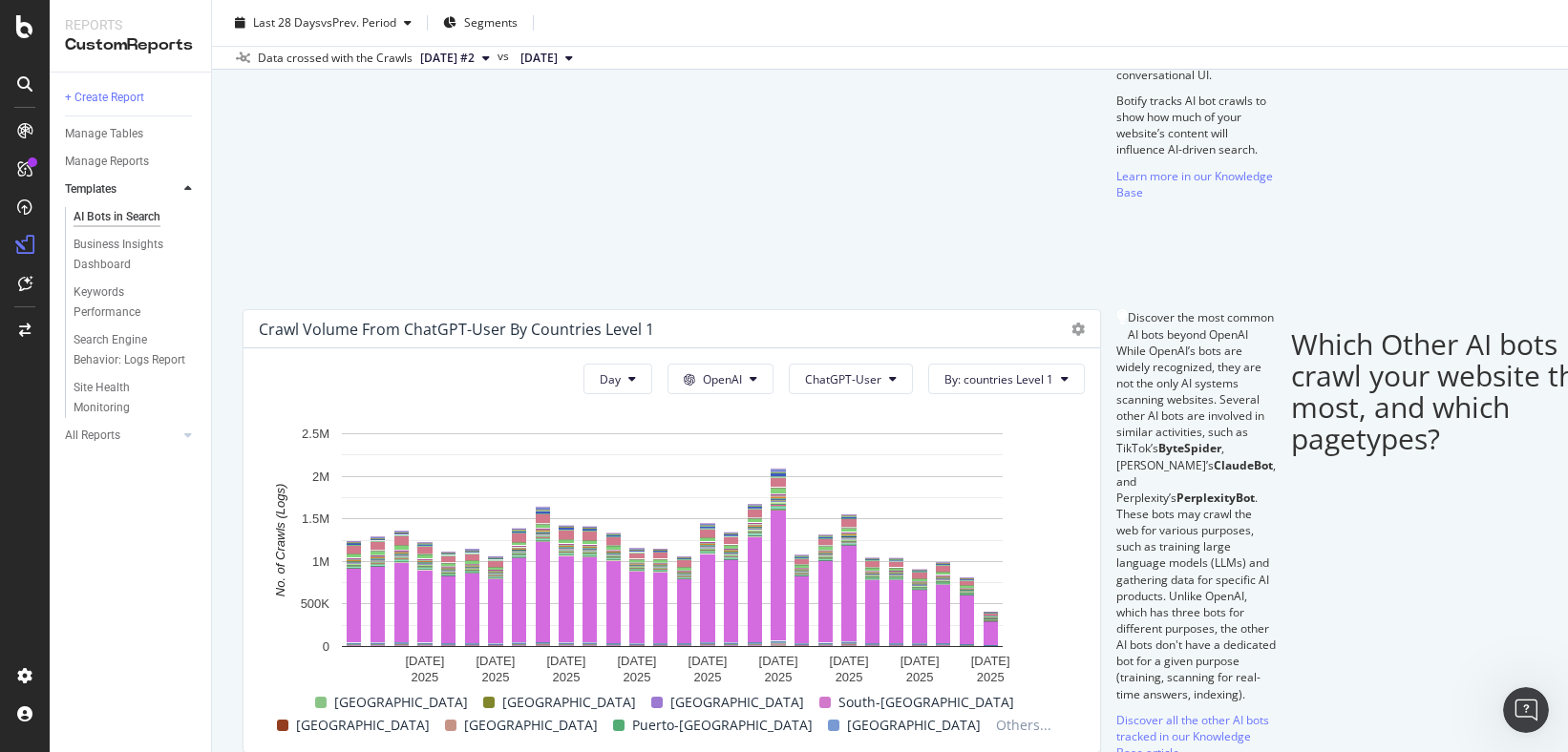
scroll to position [465, 0]
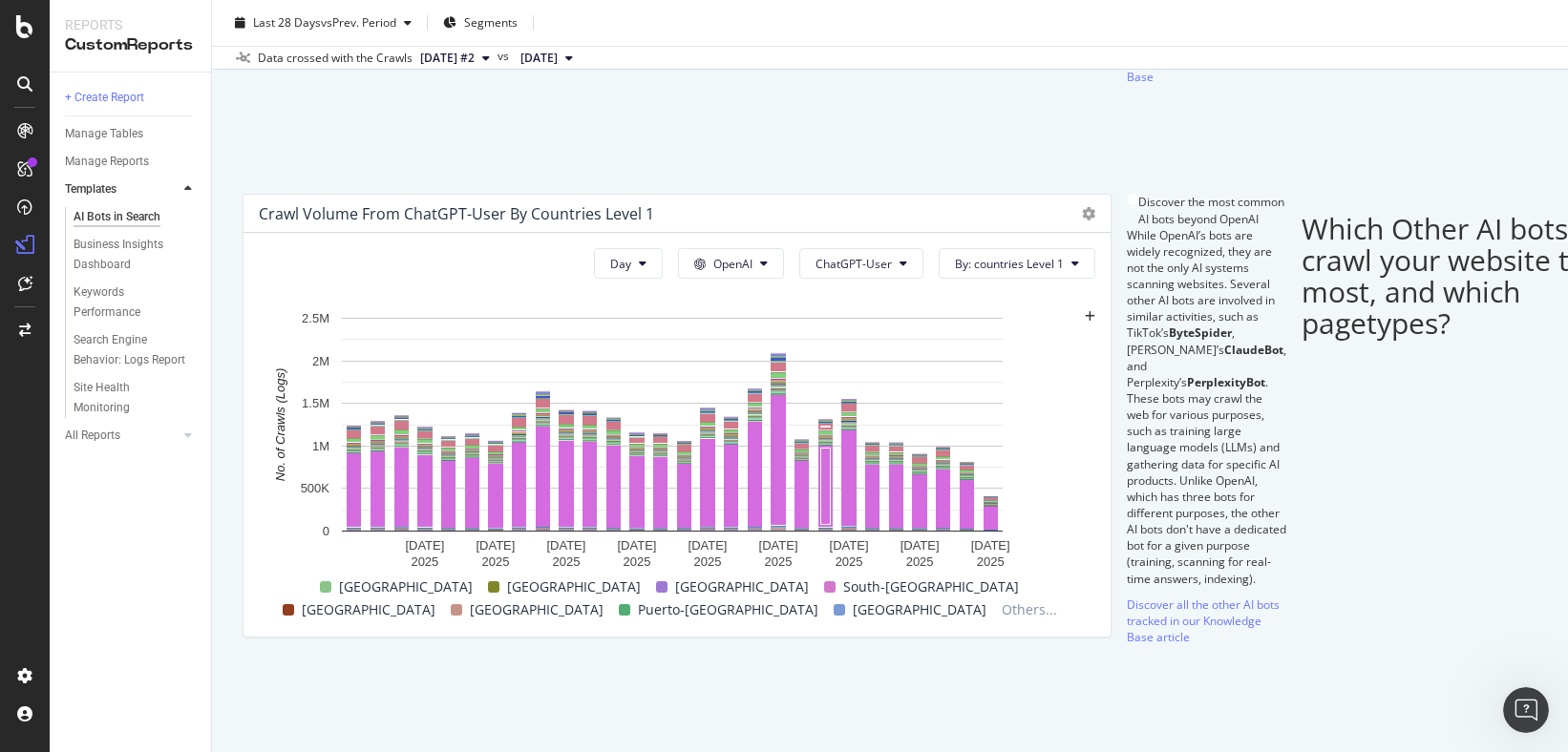
scroll to position [1950, 0]
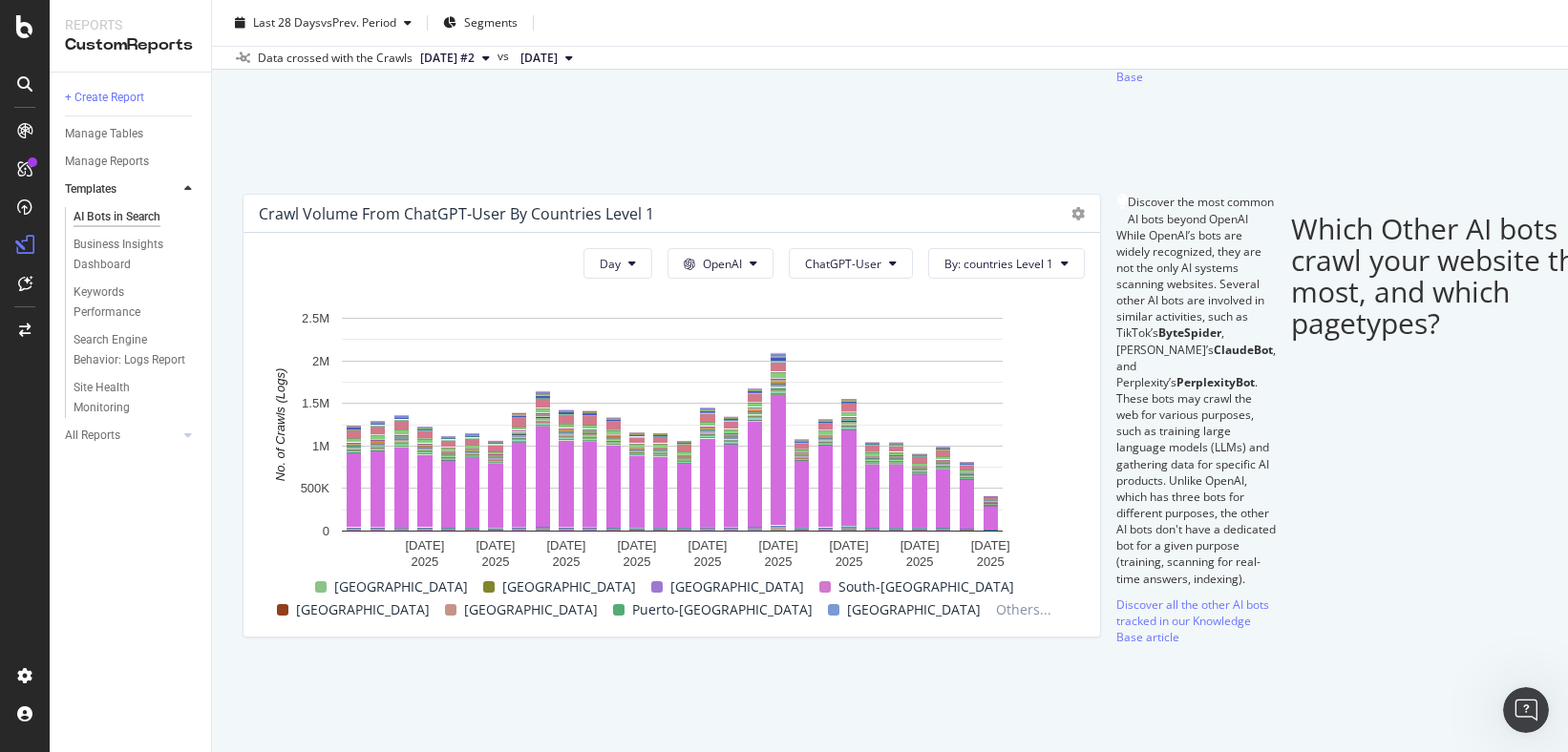
click at [230, 478] on div "AI Bots in Search AI Bots in Search sigmaaldrich.com Weekly Crawl (JS) - 15M UR…" at bounding box center [890, 376] width 1356 height 752
click at [127, 341] on div "Search Engine Behavior: Logs Report" at bounding box center [130, 351] width 113 height 40
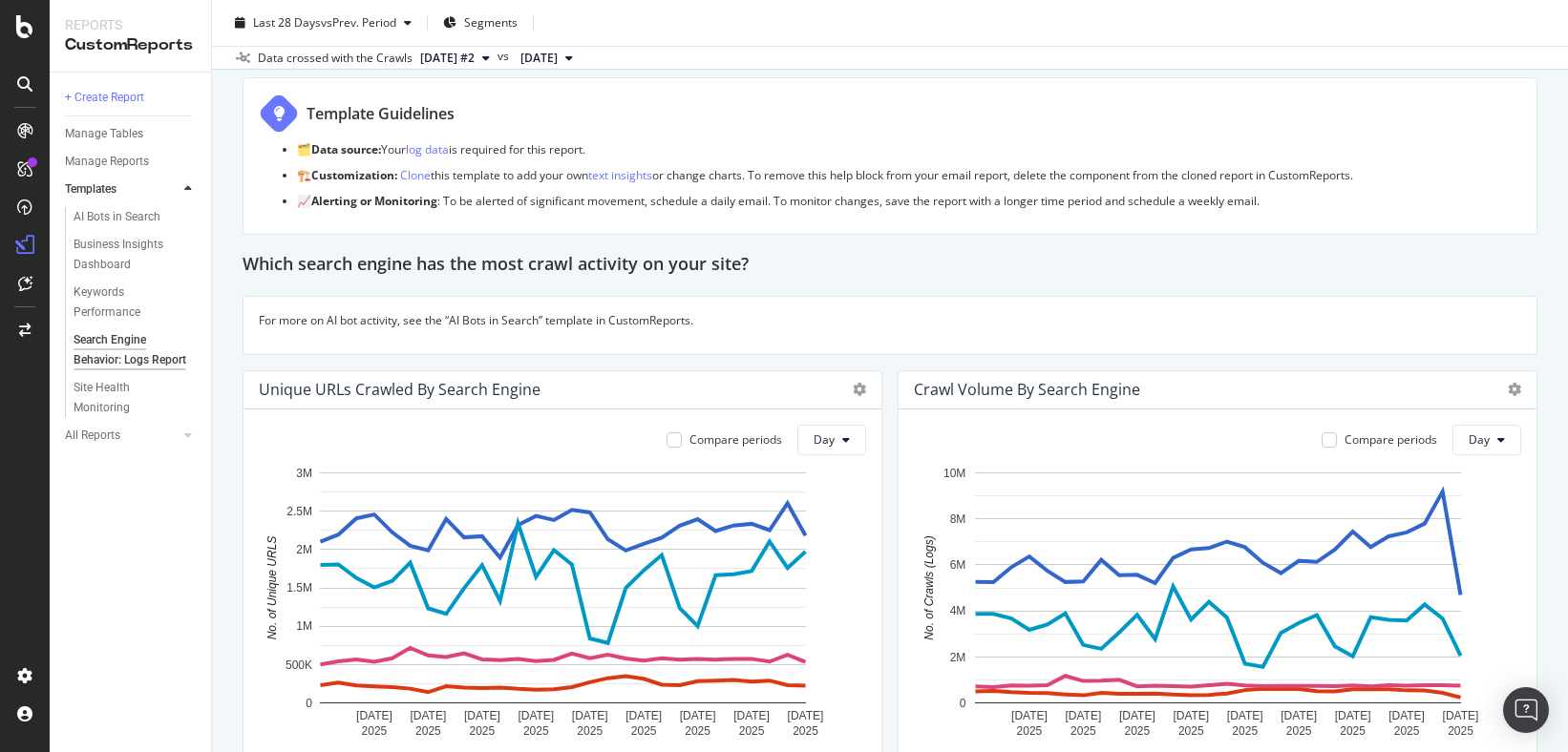
scroll to position [209, 0]
